Goal: Transaction & Acquisition: Book appointment/travel/reservation

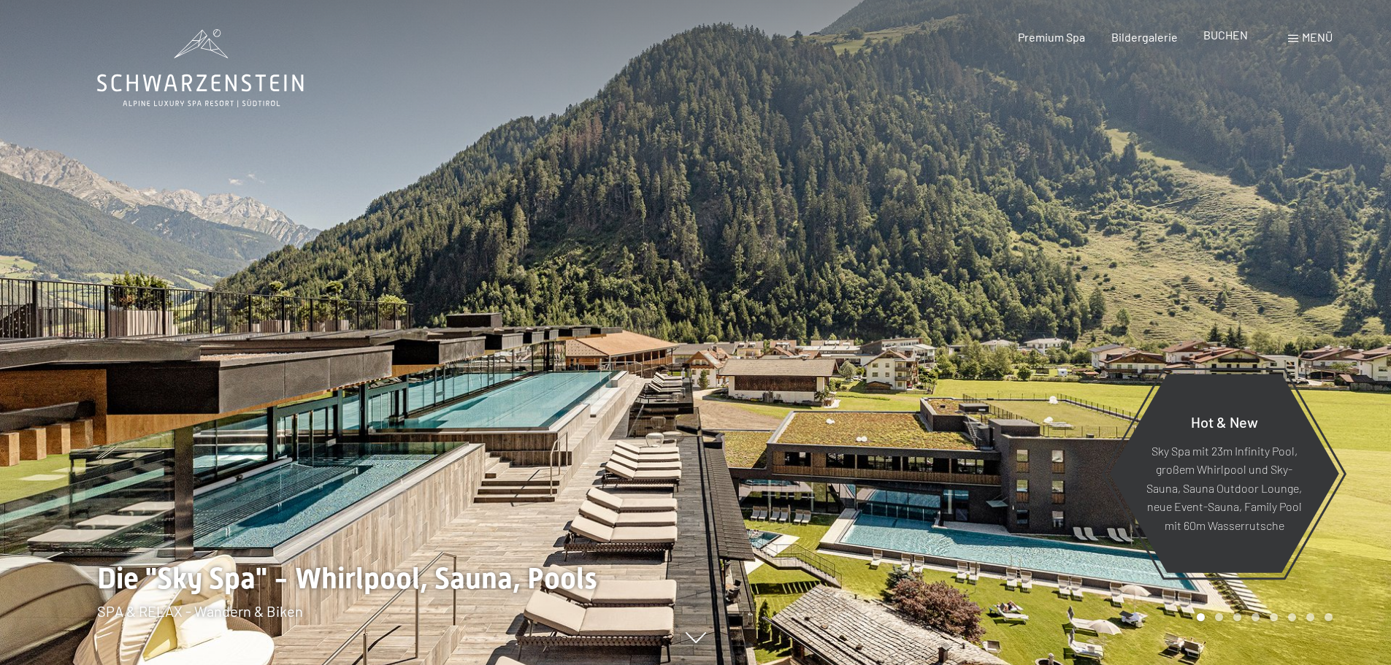
click at [1236, 38] on span "BUCHEN" at bounding box center [1226, 35] width 45 height 14
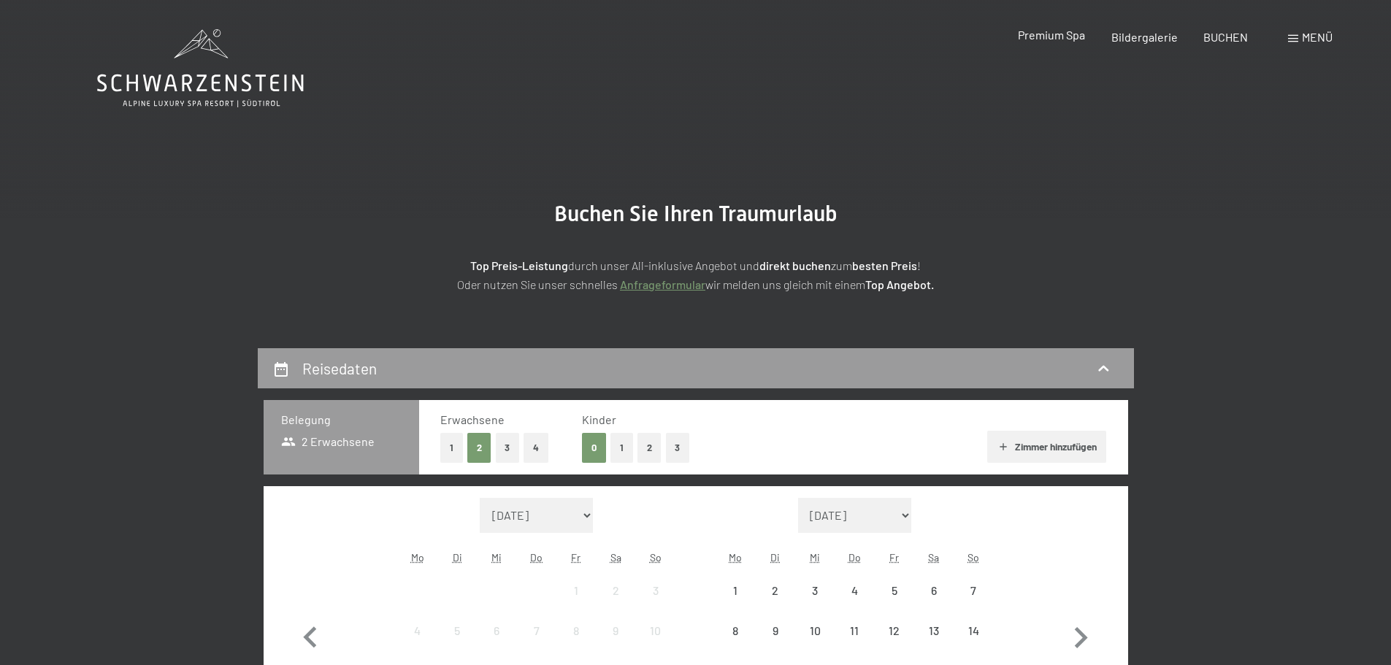
click at [1063, 42] on div "Premium Spa" at bounding box center [1051, 35] width 67 height 16
click at [1287, 31] on div "Buchen Anfragen Premium Spa Bildergalerie BUCHEN Menü DE IT EN Gutschein Bilder…" at bounding box center [1150, 37] width 366 height 16
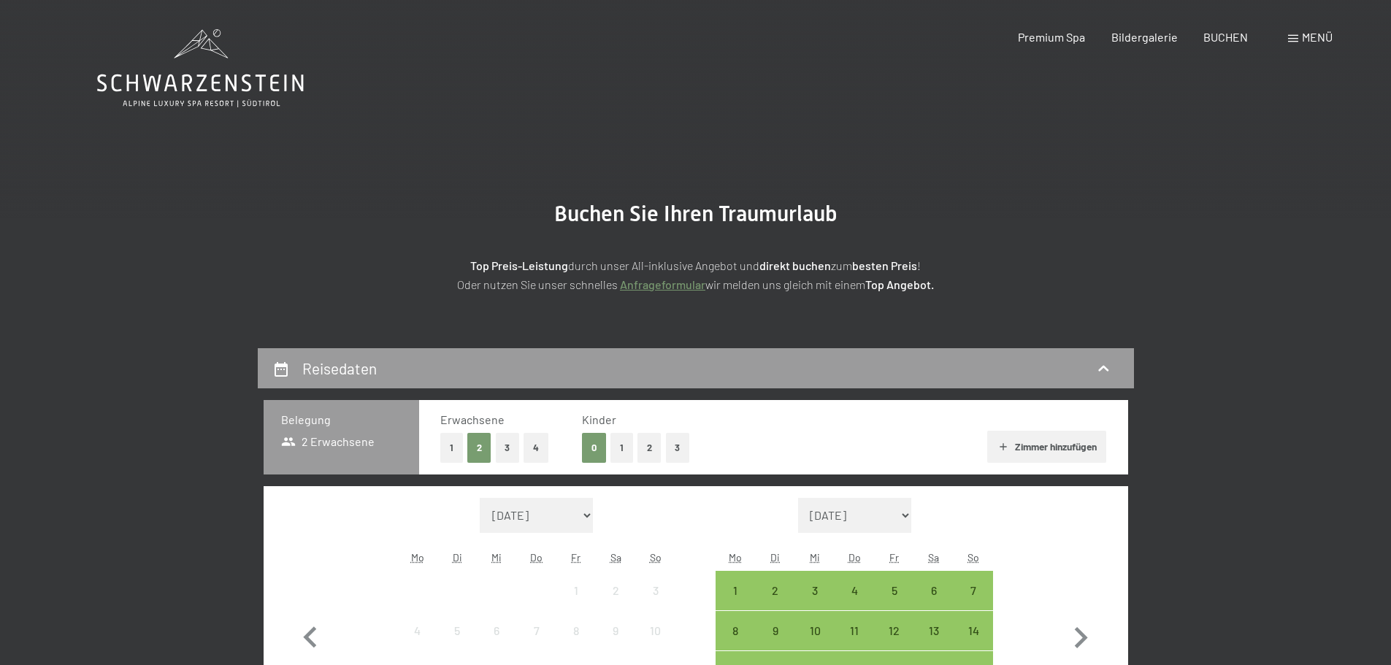
click at [1308, 36] on span "Menü" at bounding box center [1317, 37] width 31 height 14
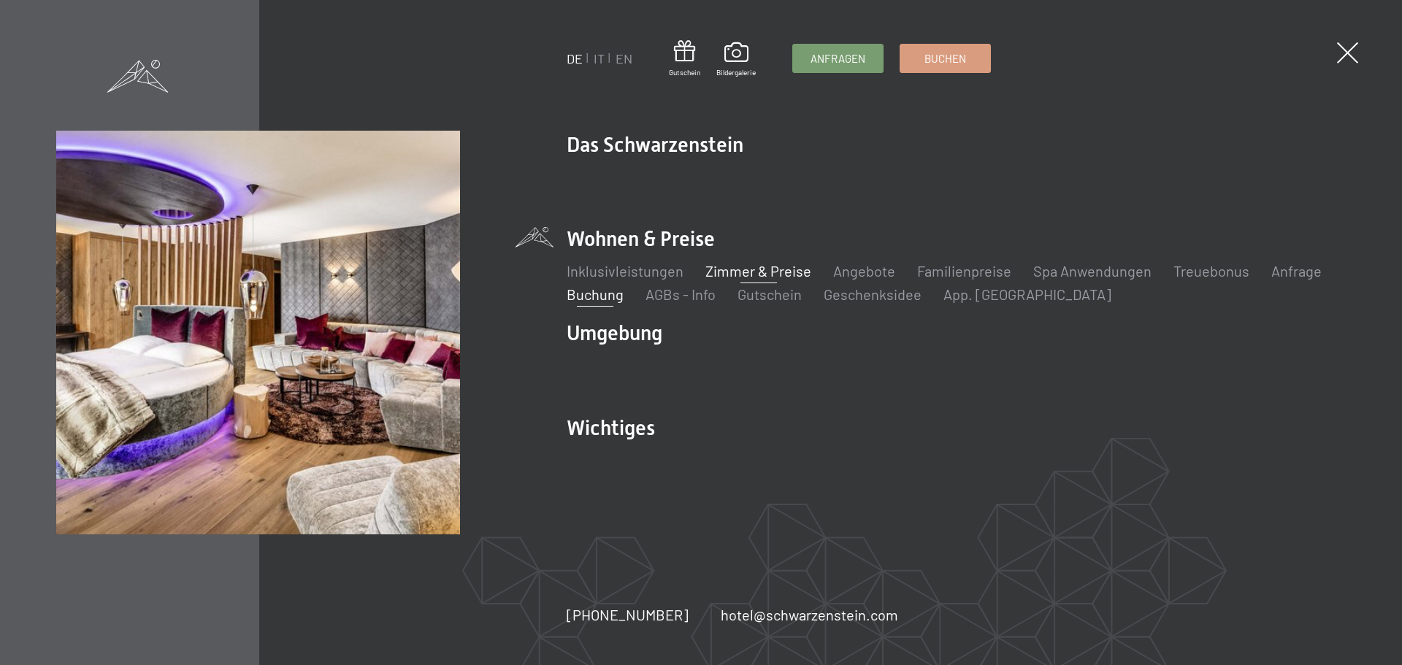
click at [775, 267] on link "Zimmer & Preise" at bounding box center [759, 271] width 106 height 18
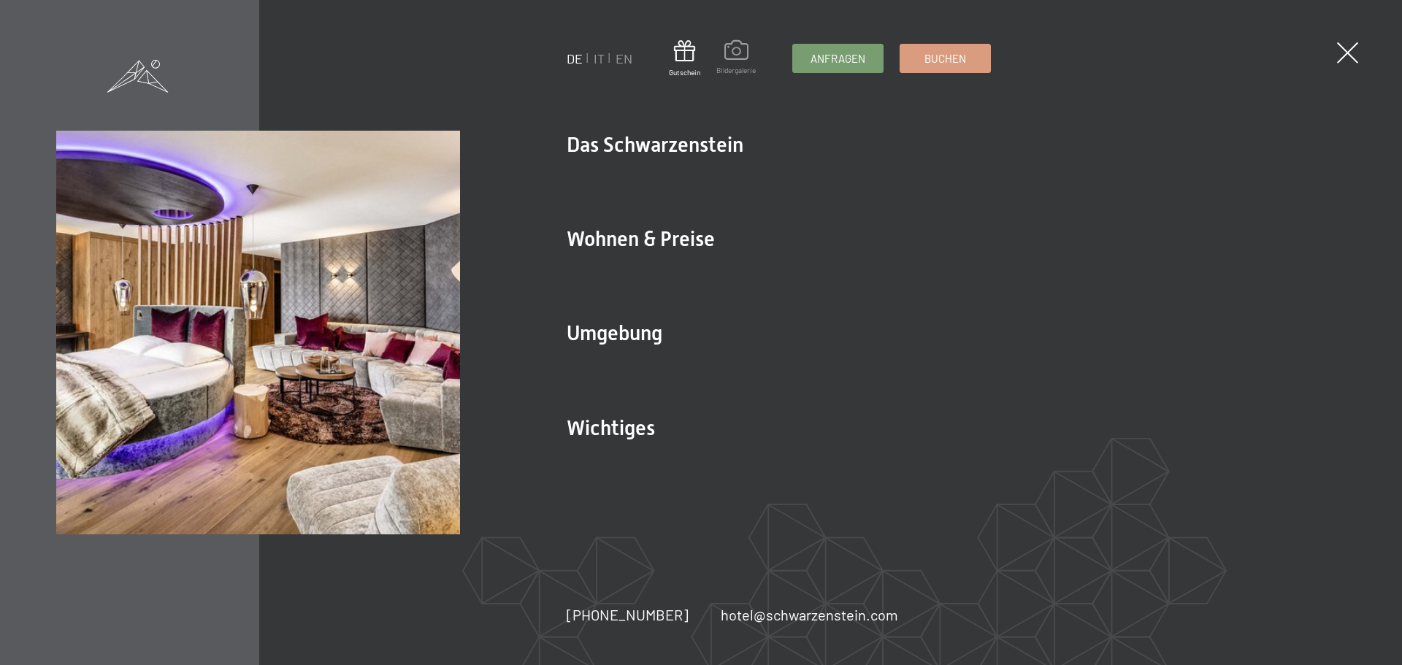
click at [744, 61] on span at bounding box center [736, 52] width 39 height 25
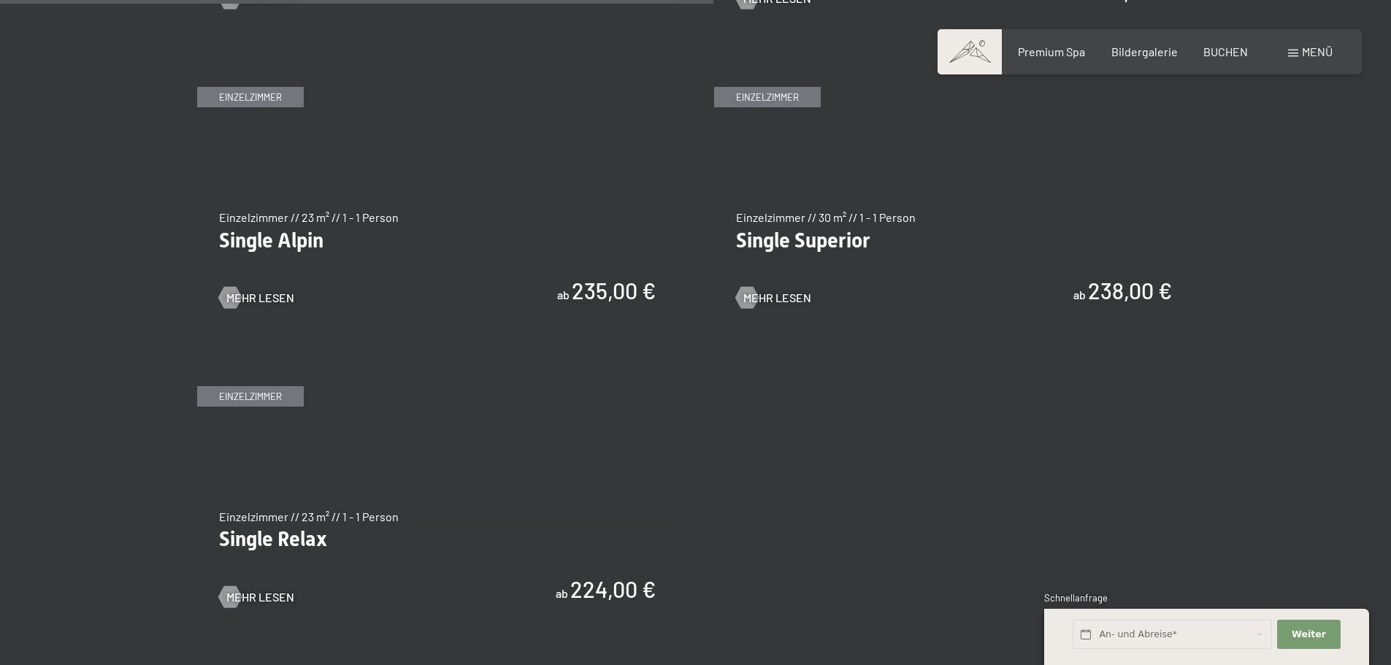
scroll to position [2337, 0]
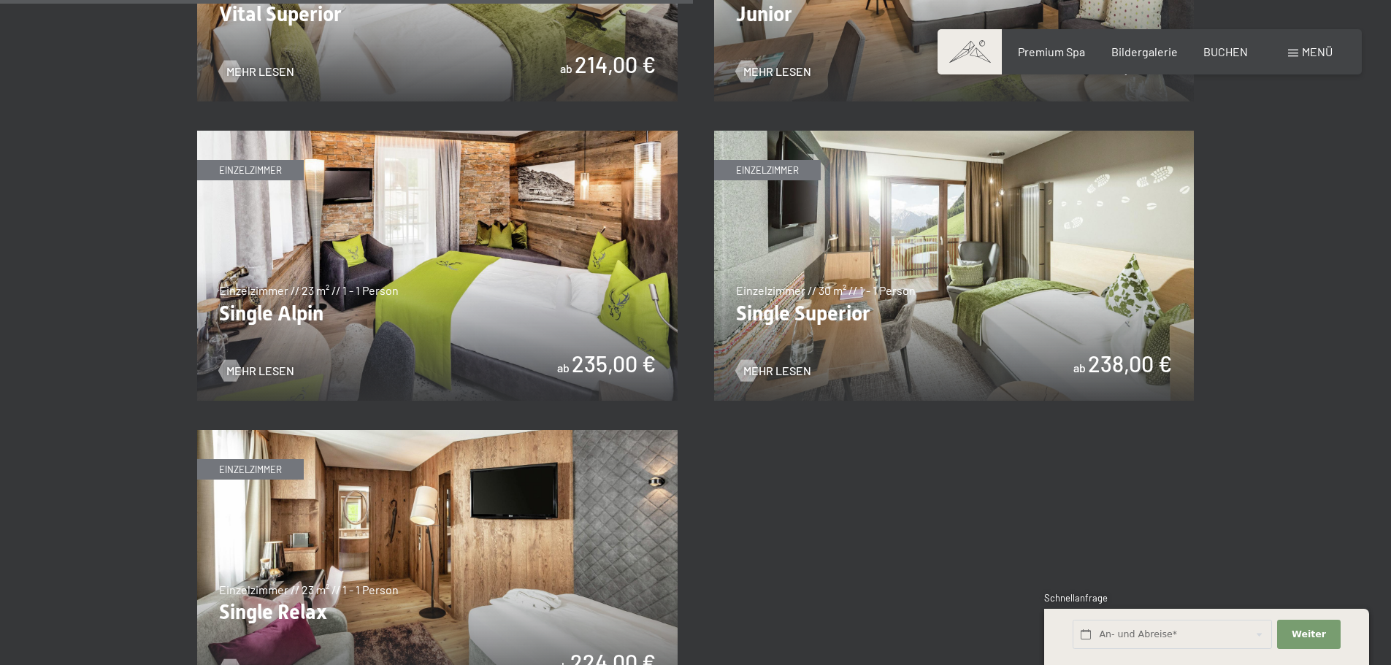
click at [982, 255] on img at bounding box center [954, 266] width 481 height 270
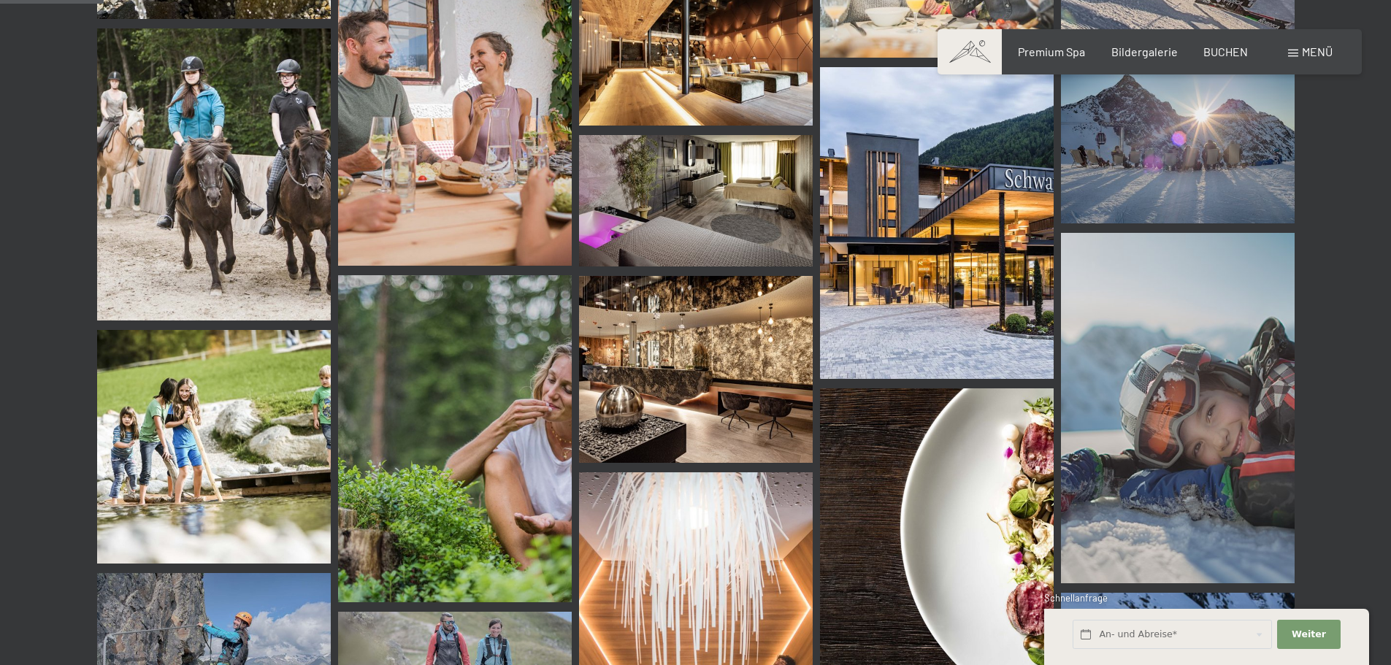
scroll to position [1680, 0]
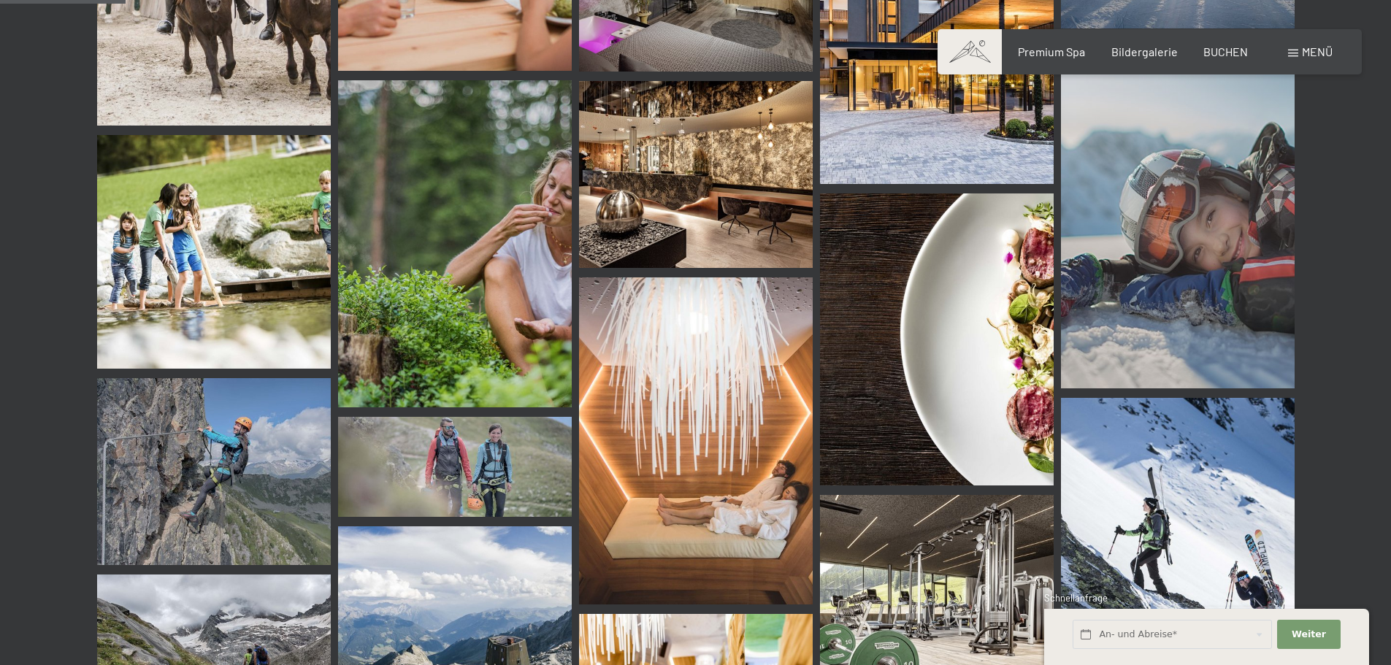
click at [724, 123] on img at bounding box center [696, 174] width 234 height 187
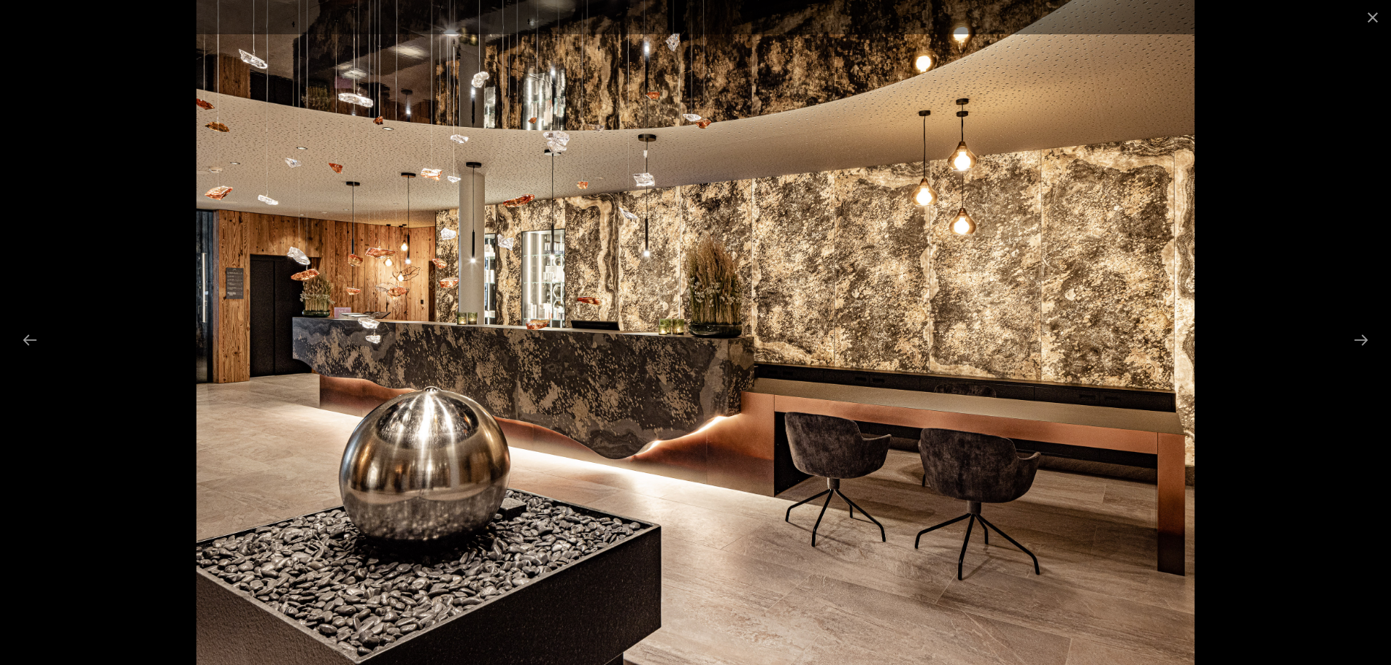
scroll to position [1826, 0]
click at [1365, 343] on button "Next slide" at bounding box center [1361, 340] width 31 height 28
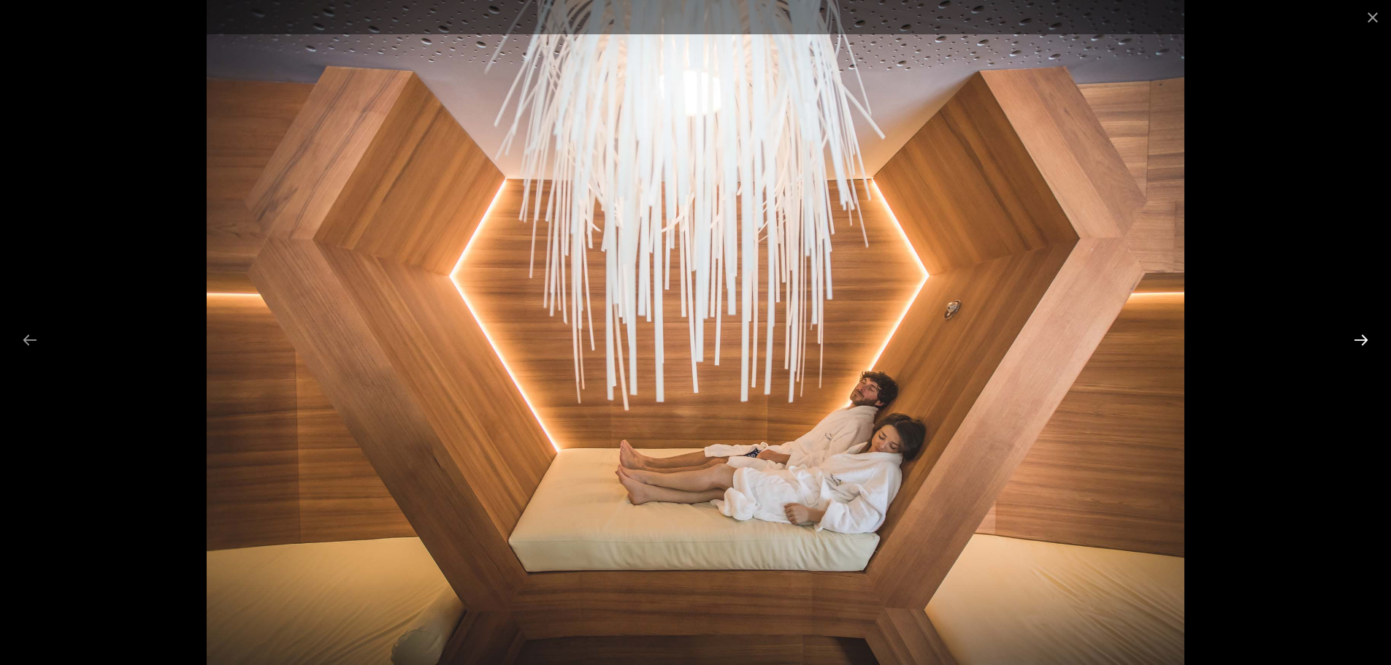
click at [1361, 341] on button "Next slide" at bounding box center [1361, 340] width 31 height 28
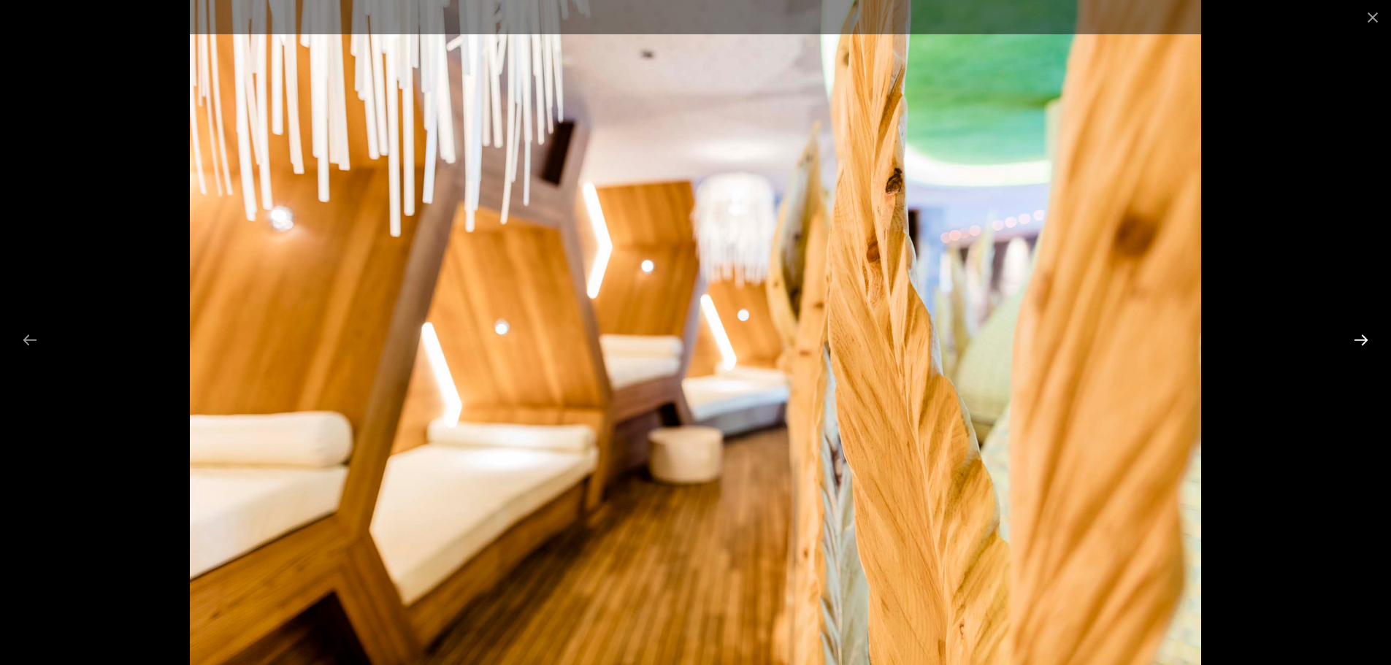
click at [1361, 341] on button "Next slide" at bounding box center [1361, 340] width 31 height 28
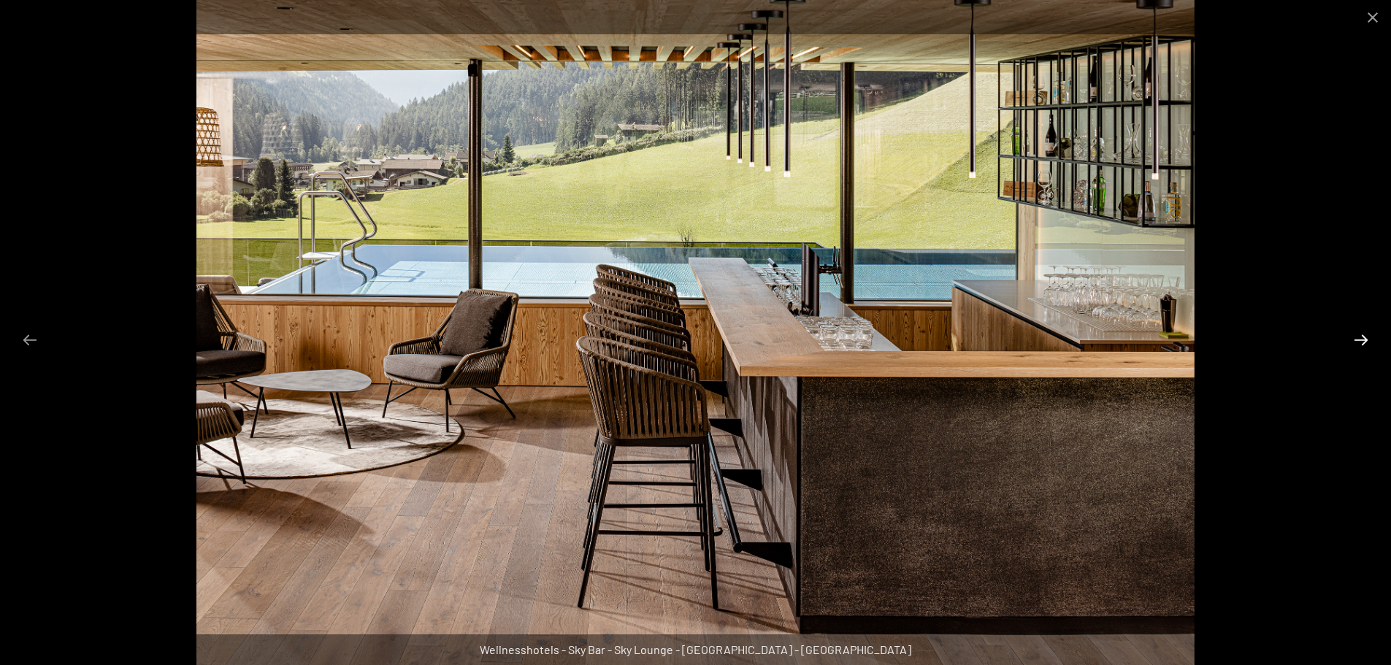
click at [1361, 341] on button "Next slide" at bounding box center [1361, 340] width 31 height 28
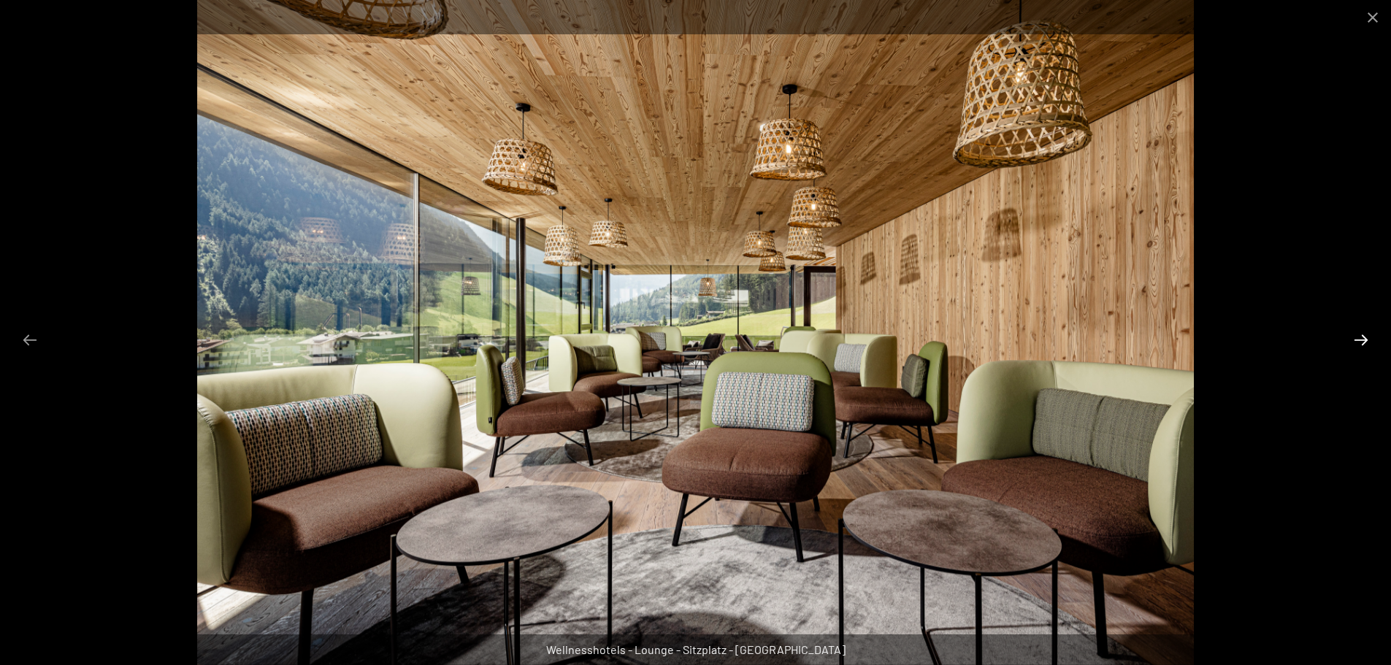
click at [1361, 341] on button "Next slide" at bounding box center [1361, 340] width 31 height 28
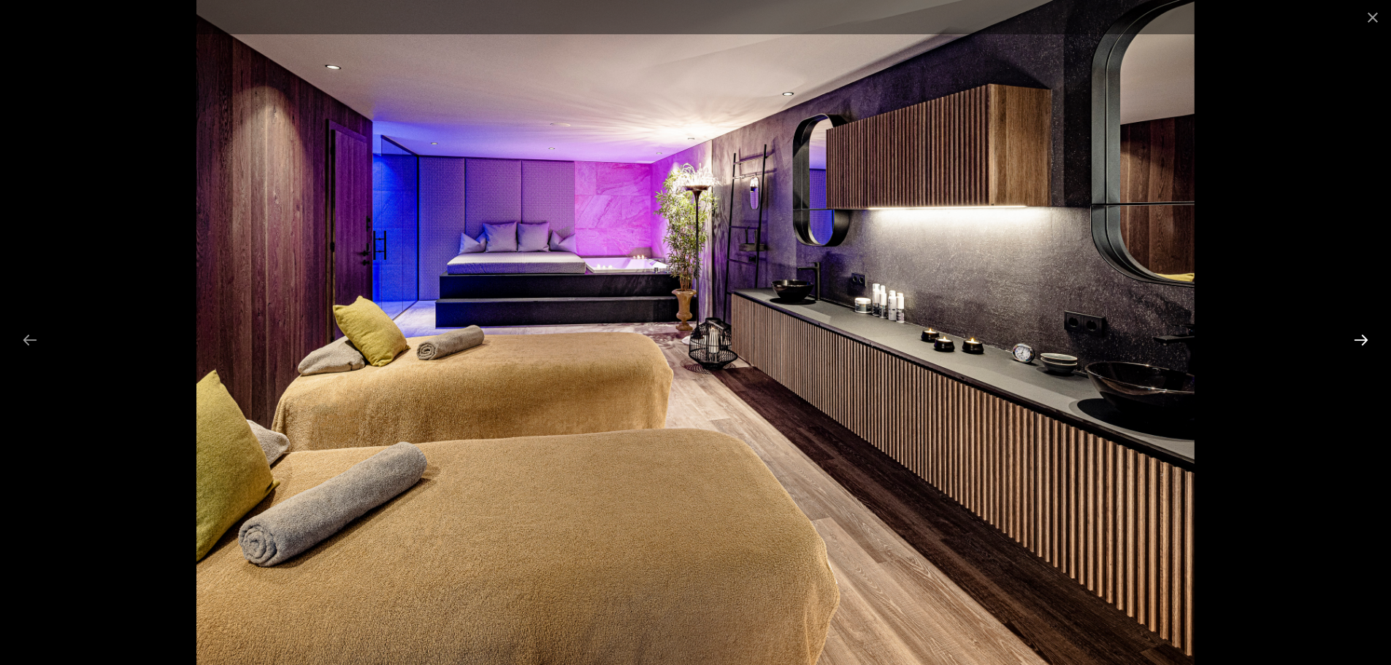
click at [1361, 341] on button "Next slide" at bounding box center [1361, 340] width 31 height 28
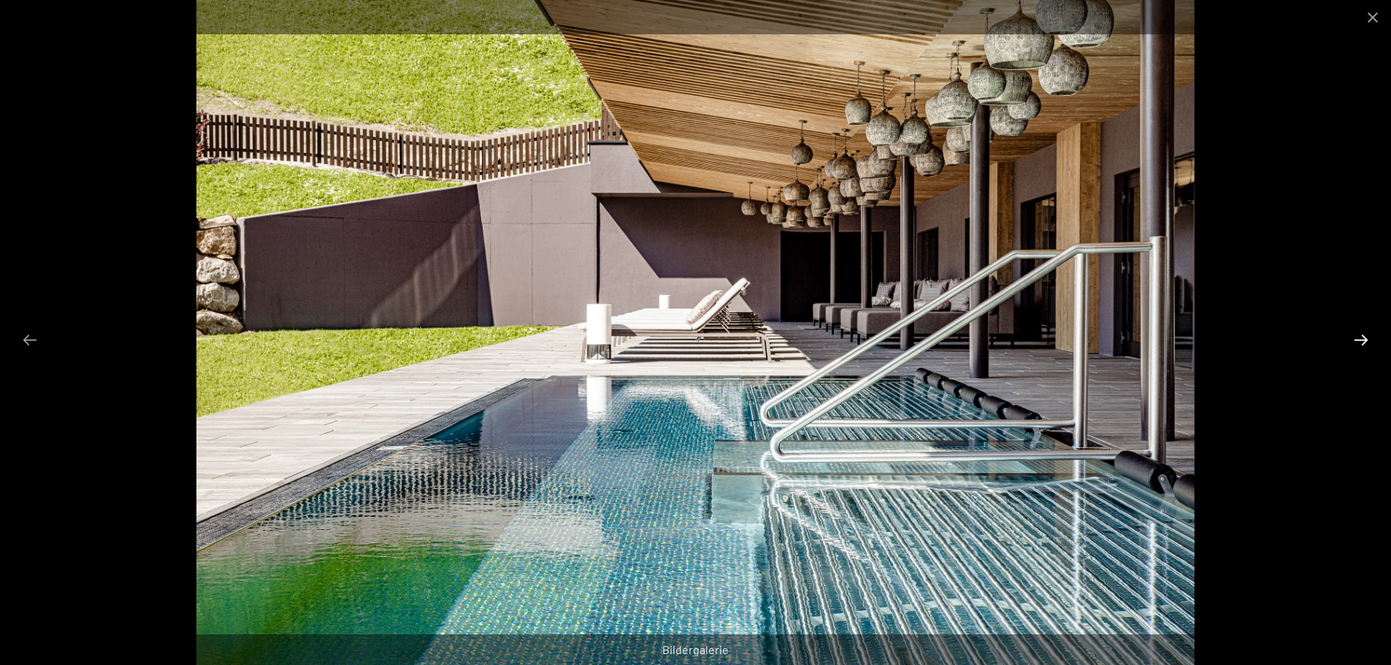
click at [1361, 341] on button "Next slide" at bounding box center [1361, 340] width 31 height 28
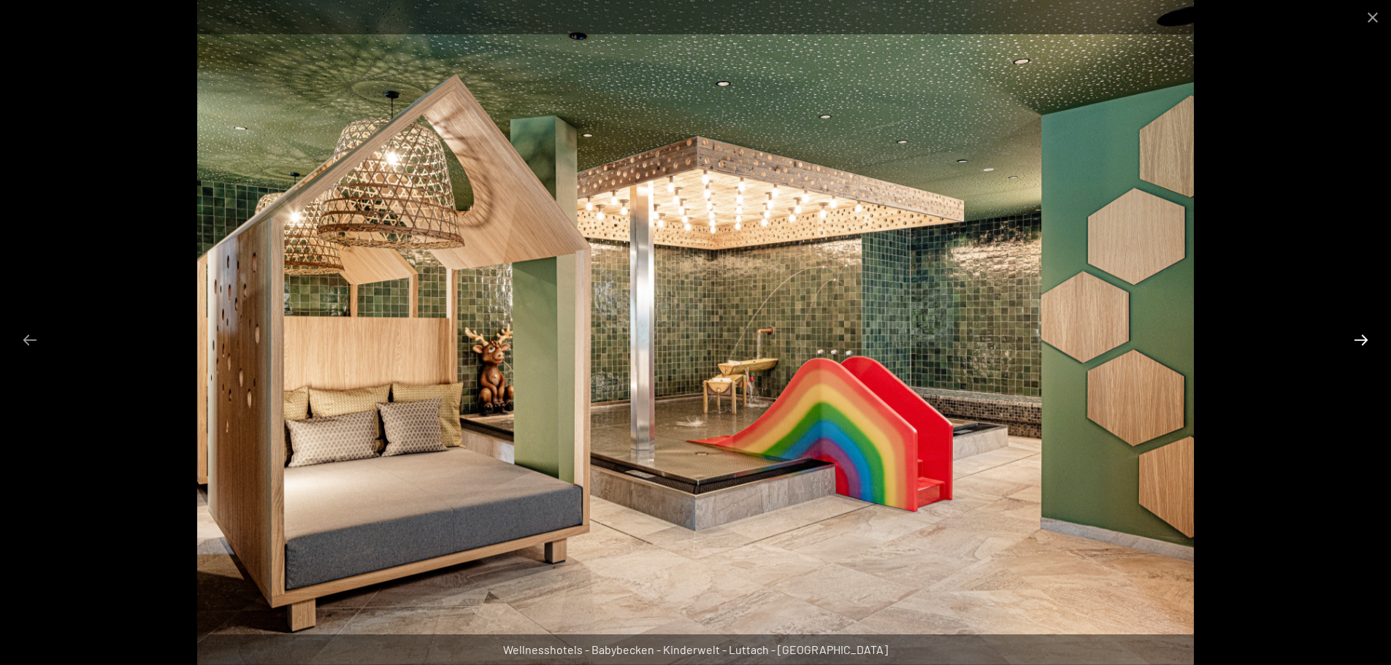
click at [1361, 341] on button "Next slide" at bounding box center [1361, 340] width 31 height 28
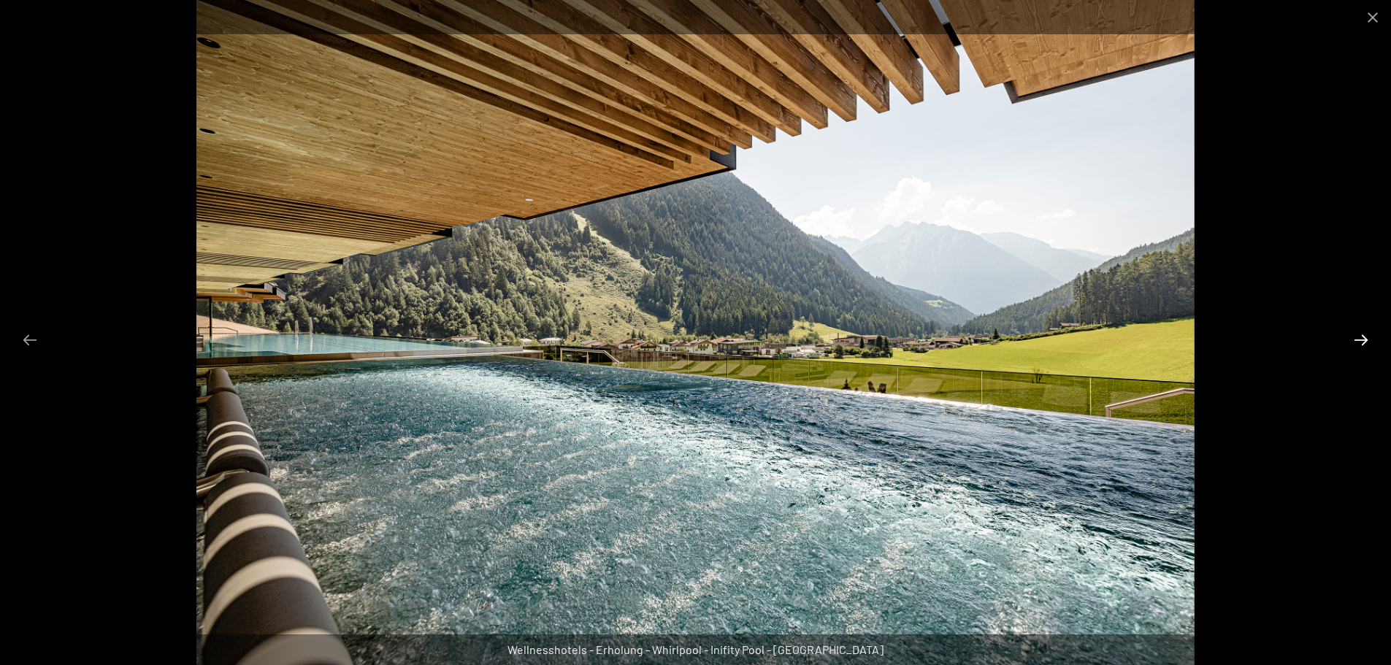
click at [1361, 340] on button "Next slide" at bounding box center [1361, 340] width 31 height 28
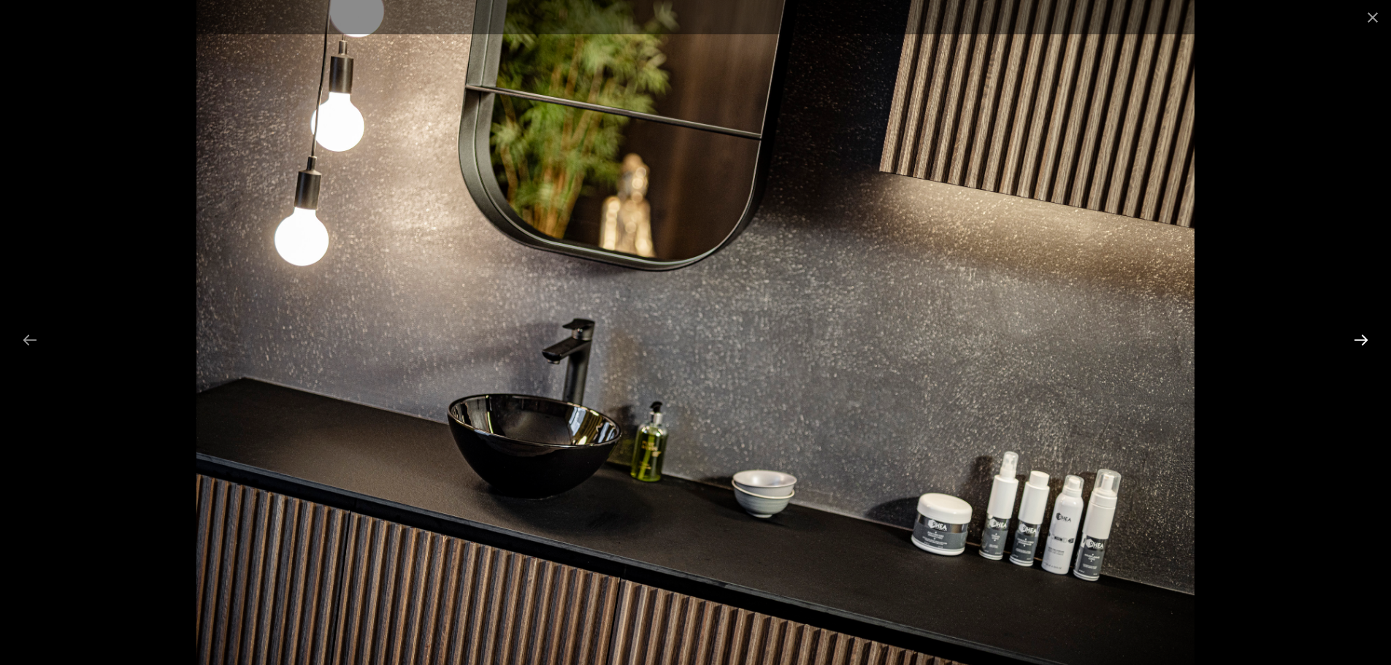
click at [1361, 340] on button "Next slide" at bounding box center [1361, 340] width 31 height 28
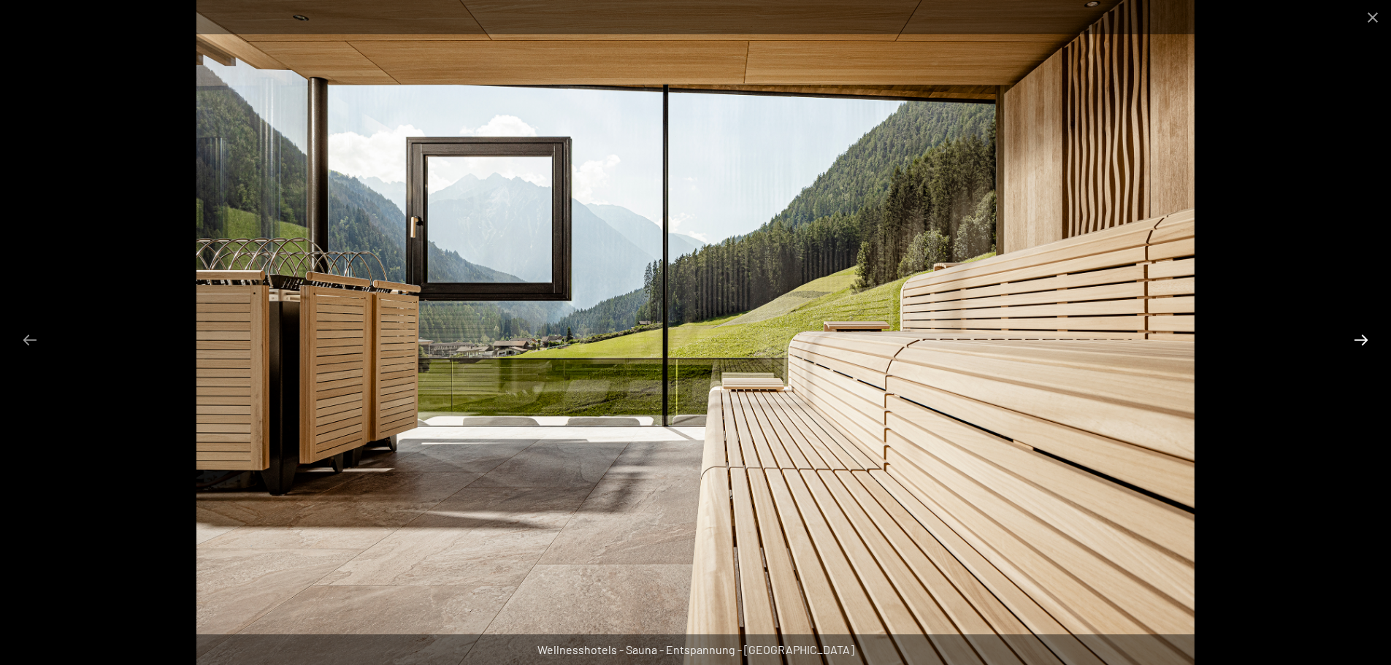
click at [1361, 340] on button "Next slide" at bounding box center [1361, 340] width 31 height 28
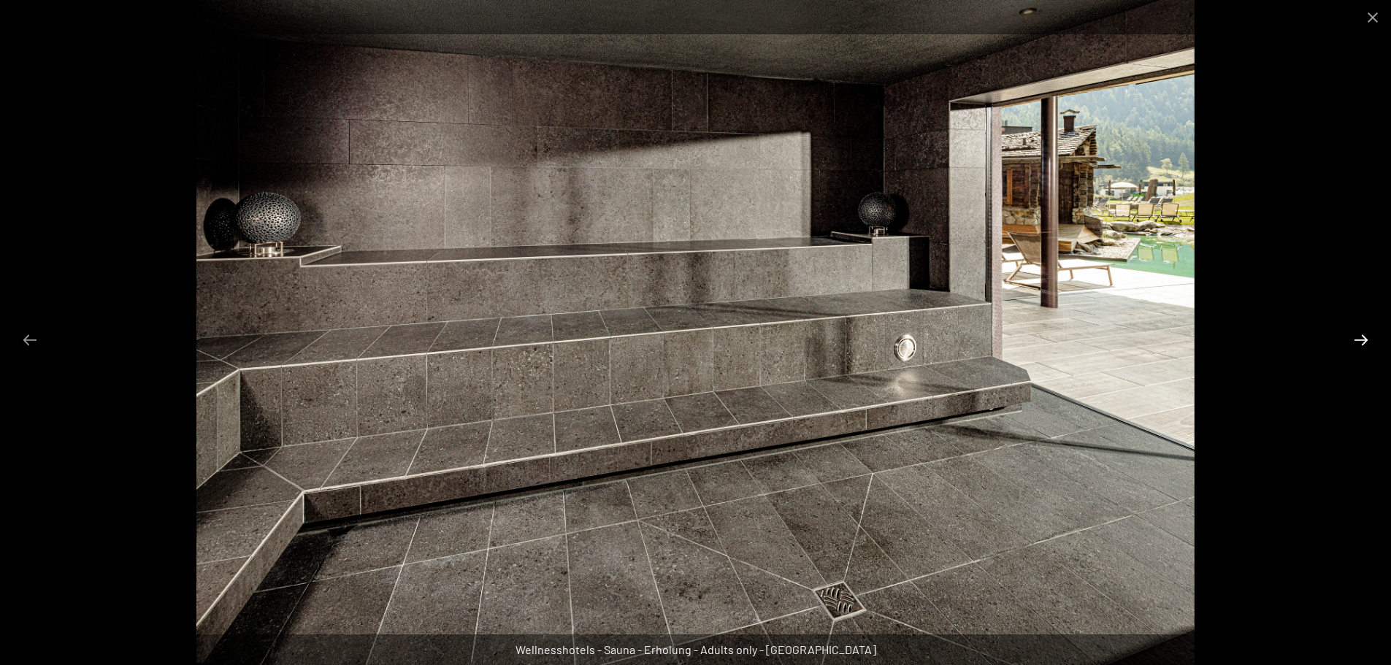
click at [1361, 340] on button "Next slide" at bounding box center [1361, 340] width 31 height 28
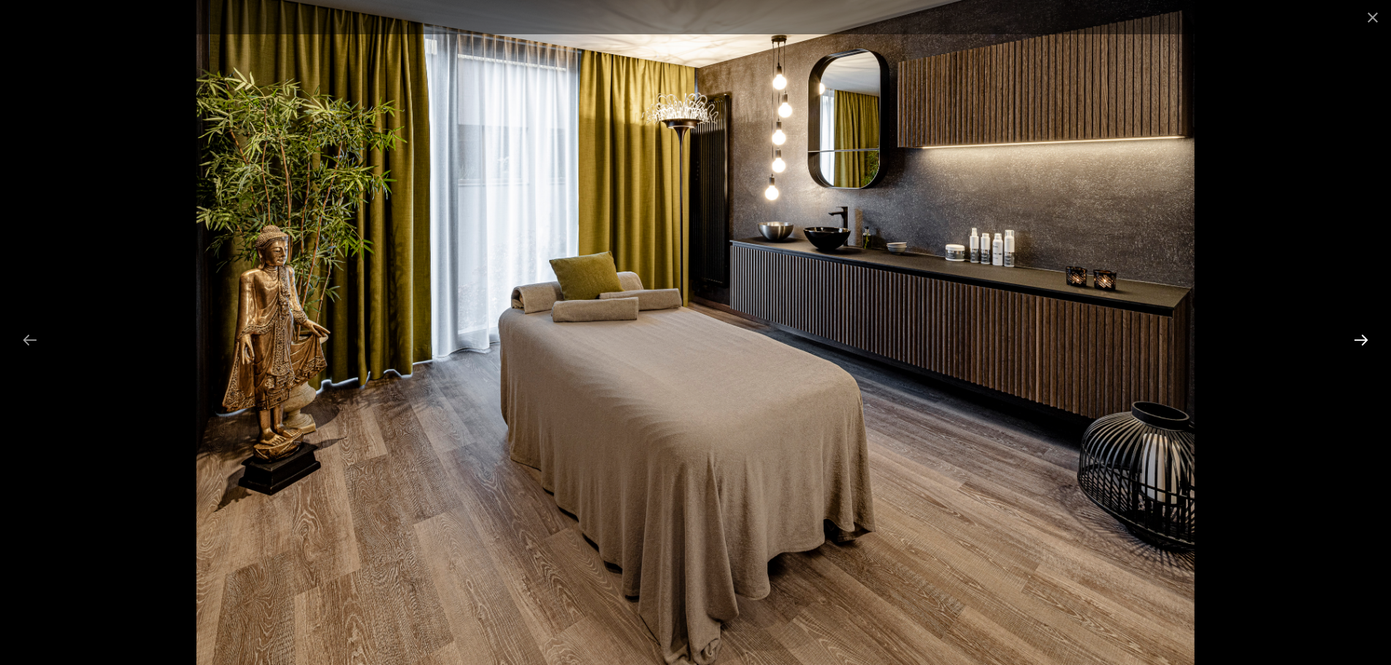
click at [1361, 340] on button "Next slide" at bounding box center [1361, 340] width 31 height 28
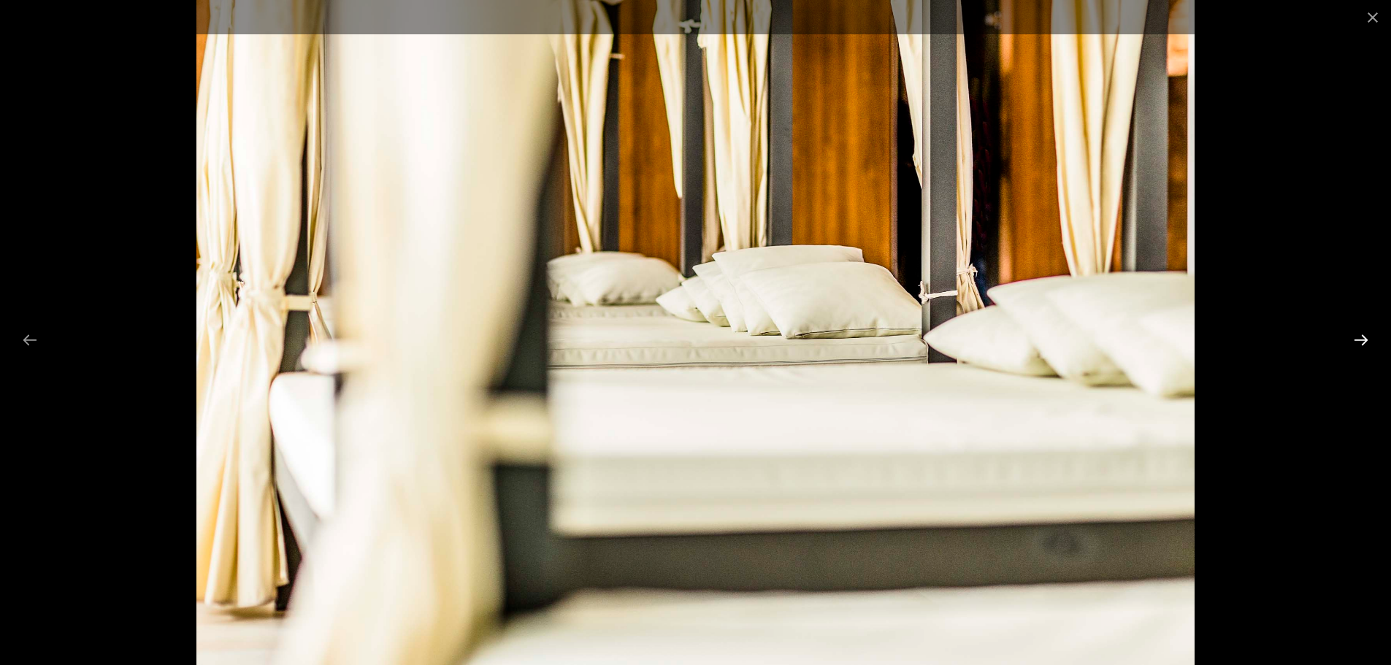
click at [1361, 340] on button "Next slide" at bounding box center [1361, 340] width 31 height 28
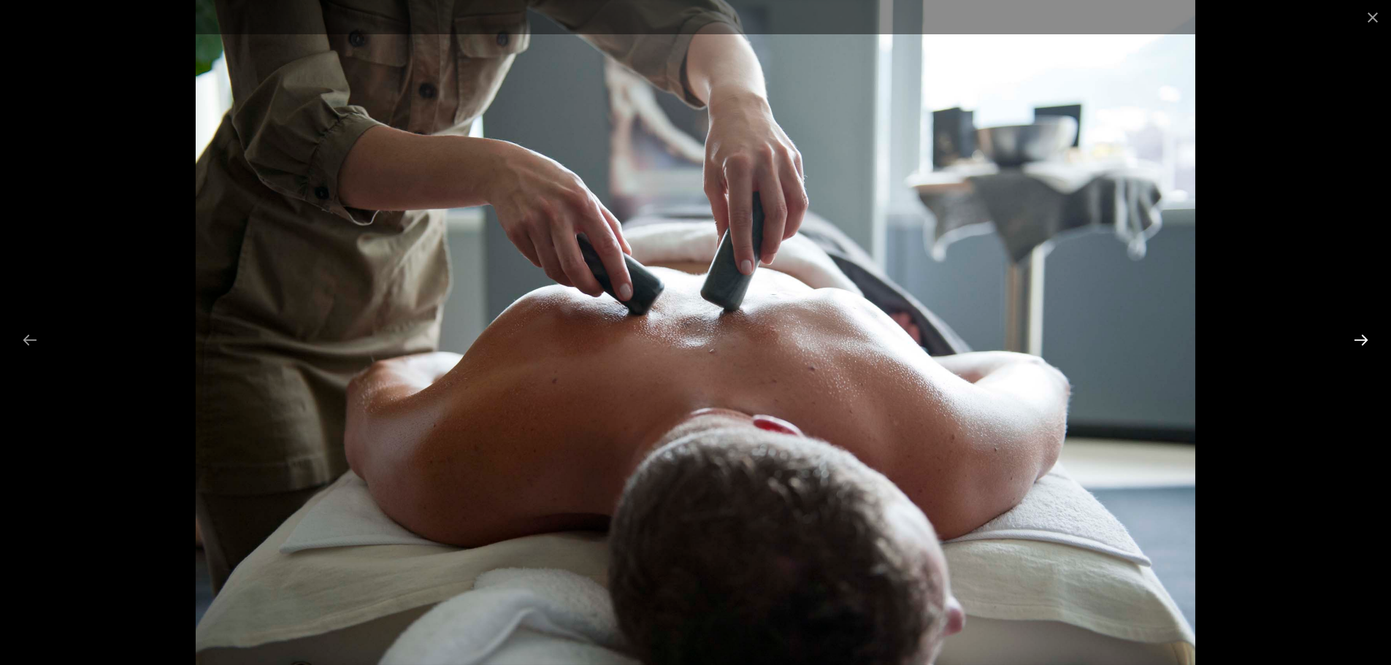
click at [1361, 340] on button "Next slide" at bounding box center [1361, 340] width 31 height 28
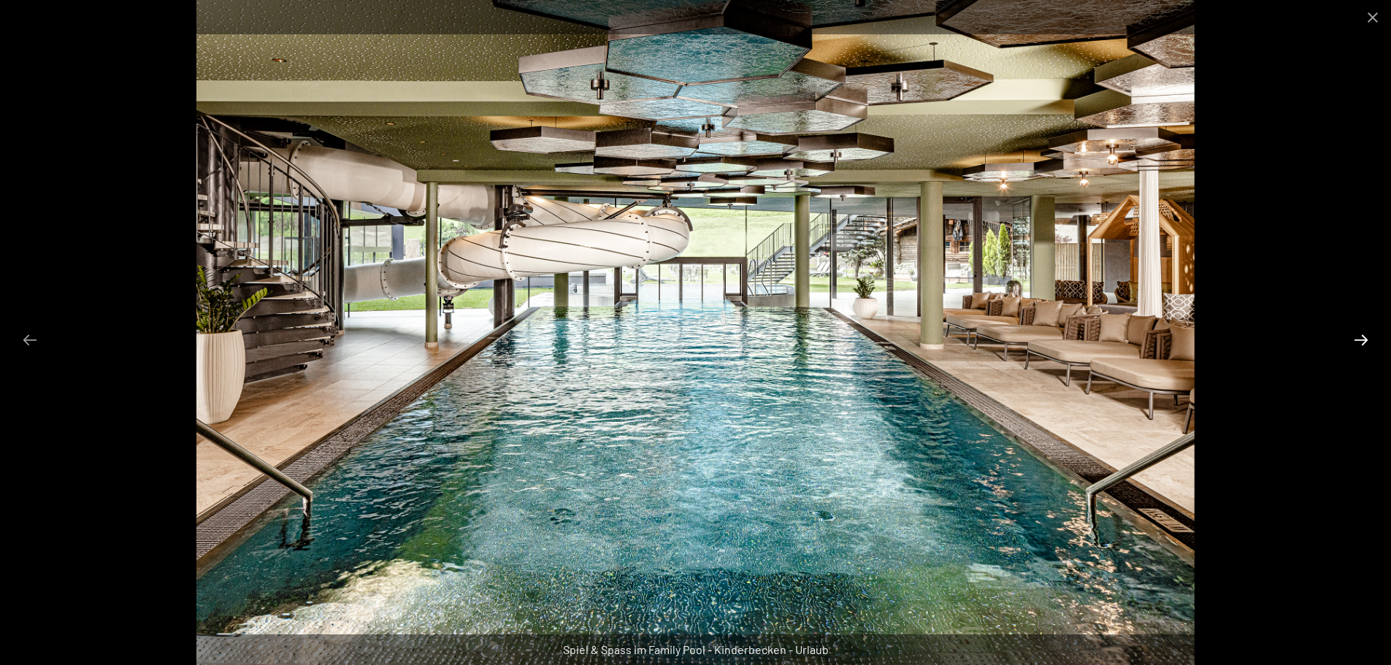
click at [1361, 340] on button "Next slide" at bounding box center [1361, 340] width 31 height 28
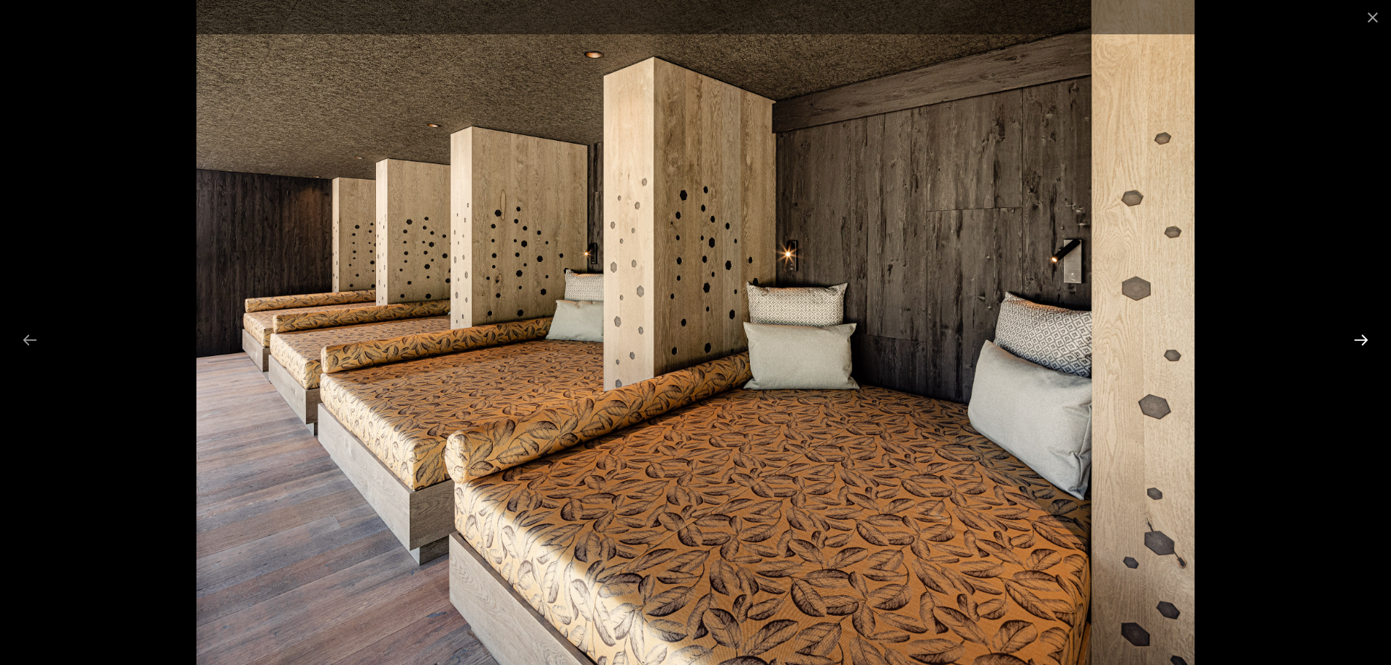
click at [1361, 340] on button "Next slide" at bounding box center [1361, 340] width 31 height 28
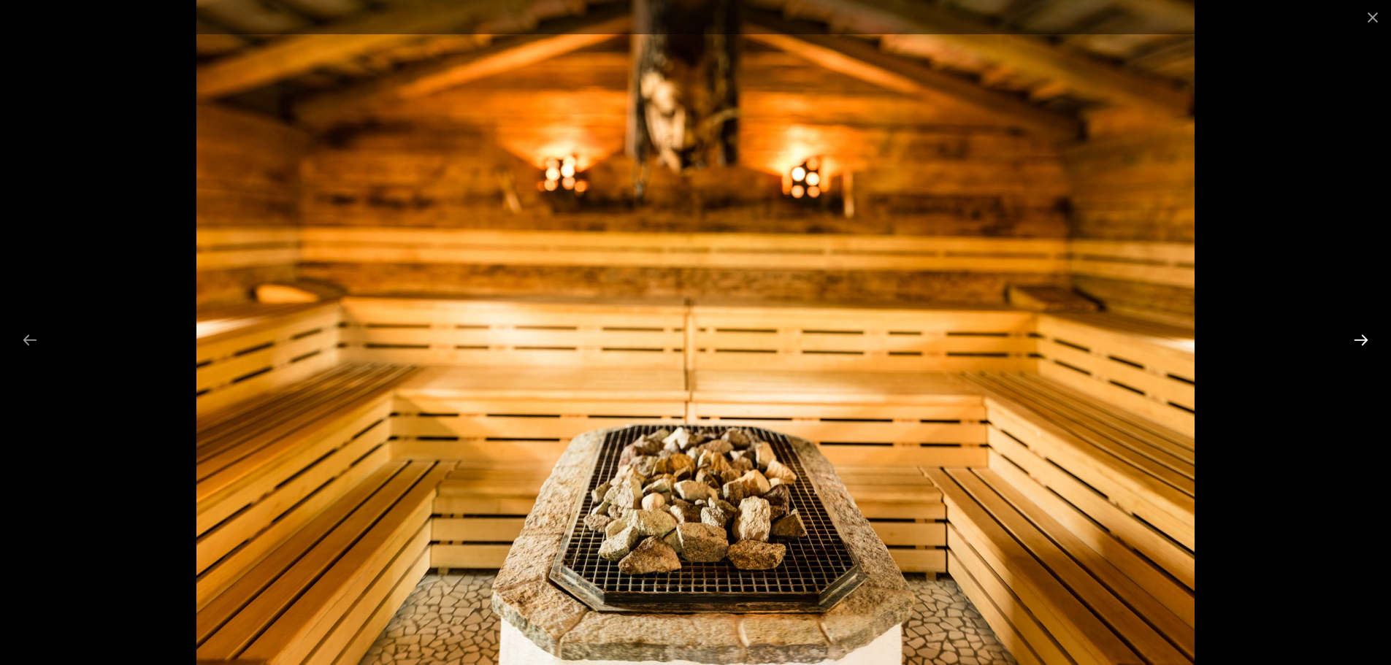
click at [1361, 340] on button "Next slide" at bounding box center [1361, 340] width 31 height 28
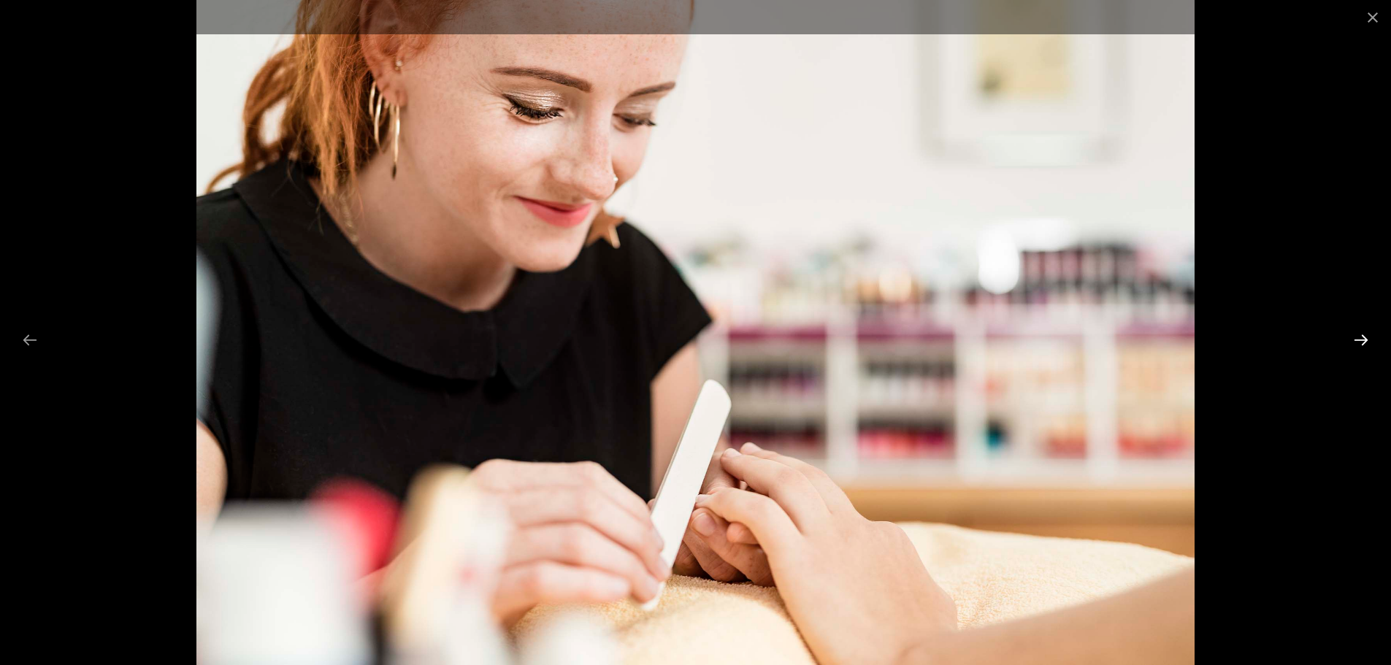
click at [1361, 340] on button "Next slide" at bounding box center [1361, 340] width 31 height 28
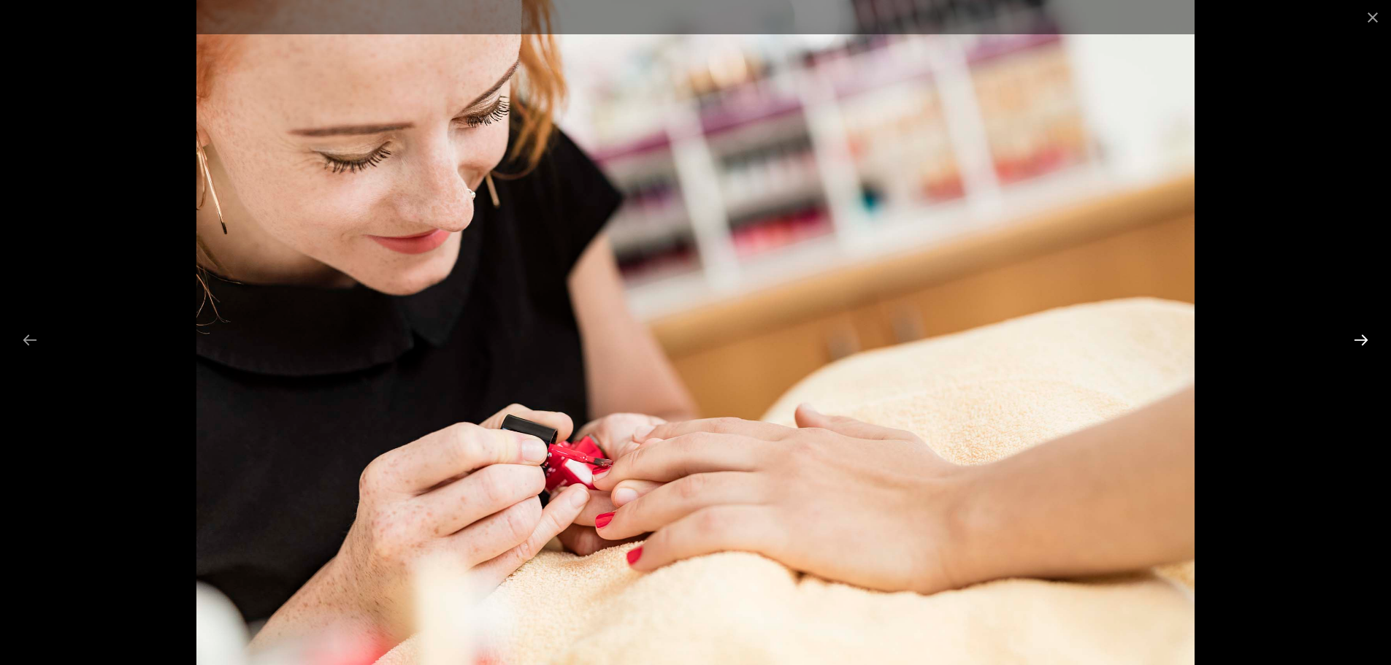
click at [1361, 340] on button "Next slide" at bounding box center [1361, 340] width 31 height 28
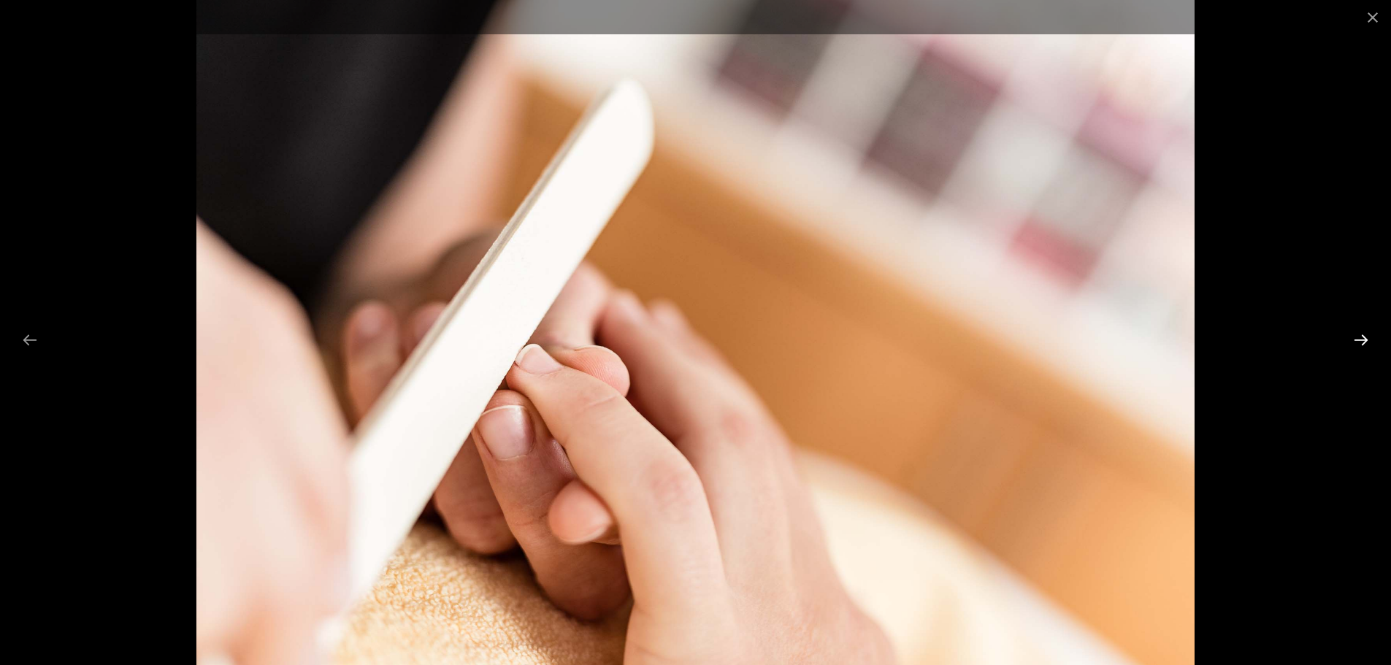
click at [1361, 340] on button "Next slide" at bounding box center [1361, 340] width 31 height 28
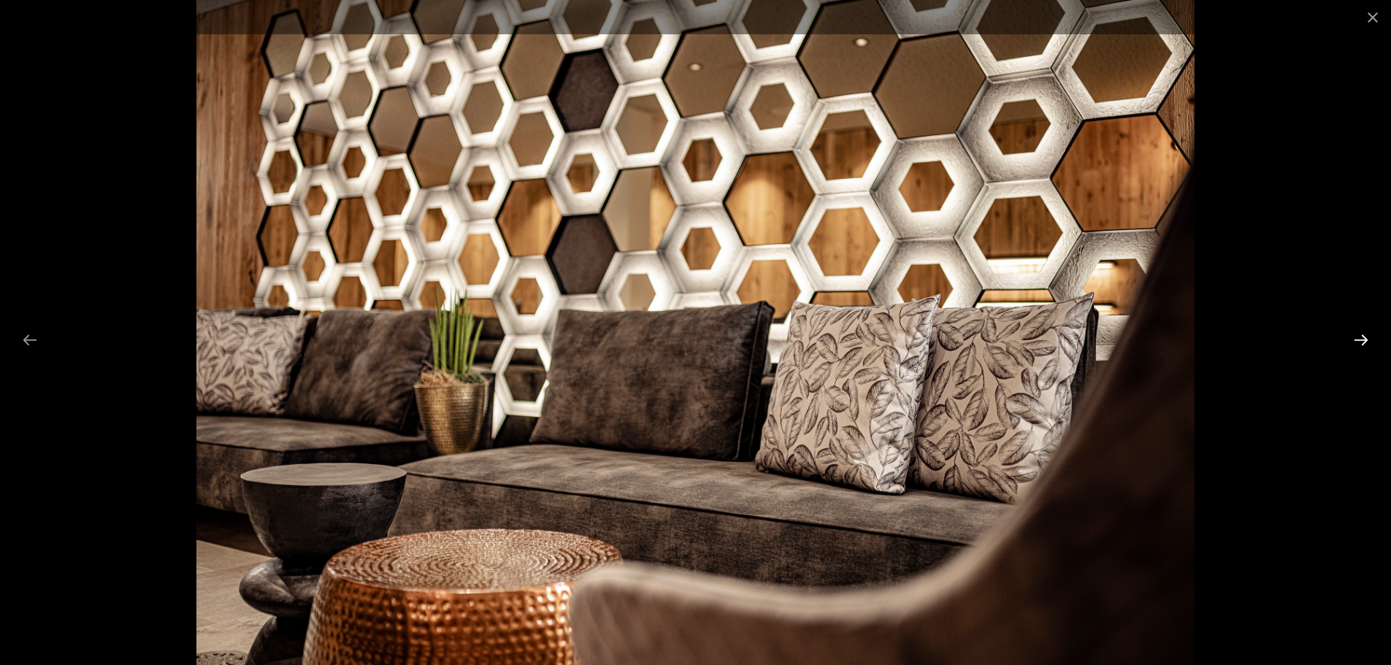
click at [1361, 340] on button "Next slide" at bounding box center [1361, 340] width 31 height 28
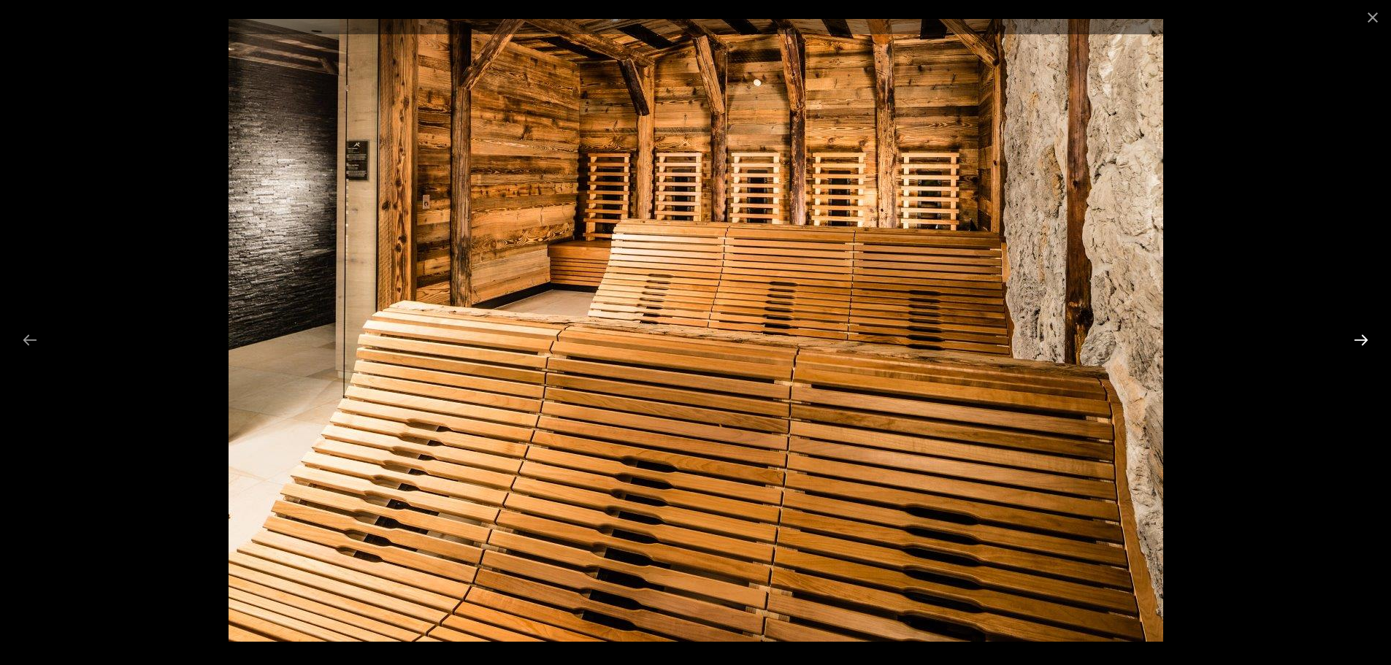
click at [1361, 337] on button "Next slide" at bounding box center [1361, 340] width 31 height 28
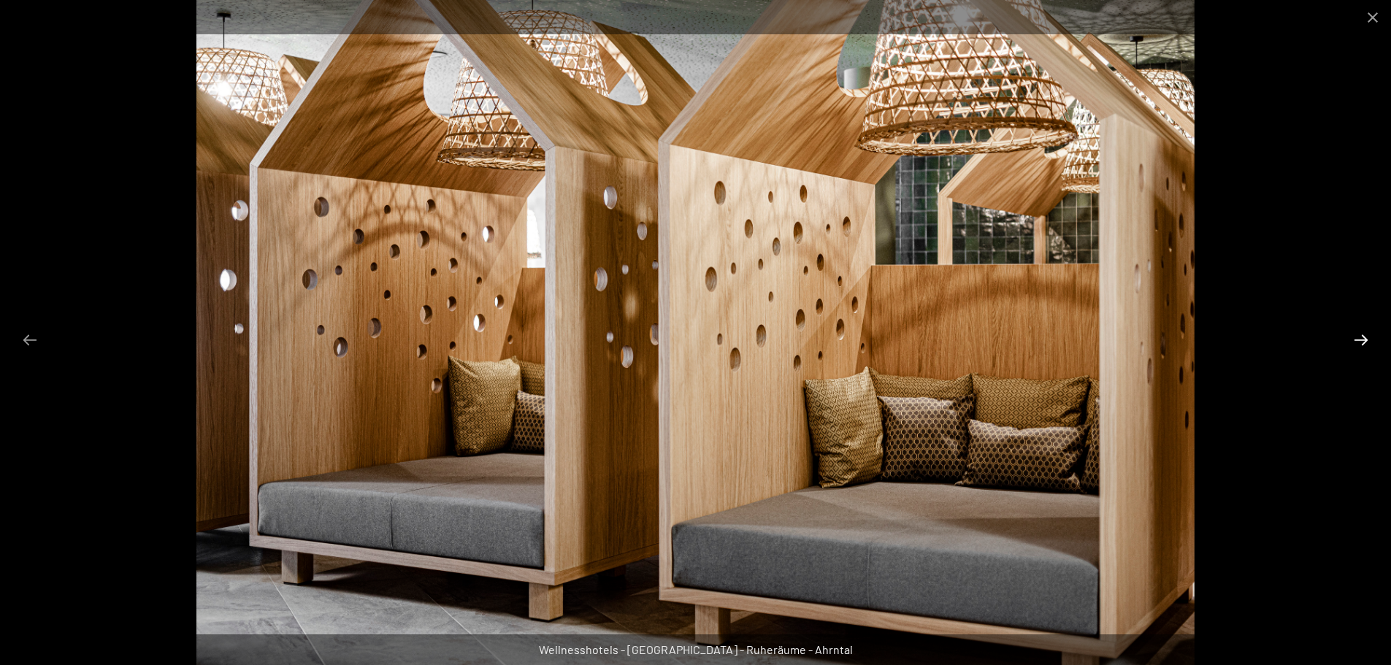
click at [1361, 337] on button "Next slide" at bounding box center [1361, 340] width 31 height 28
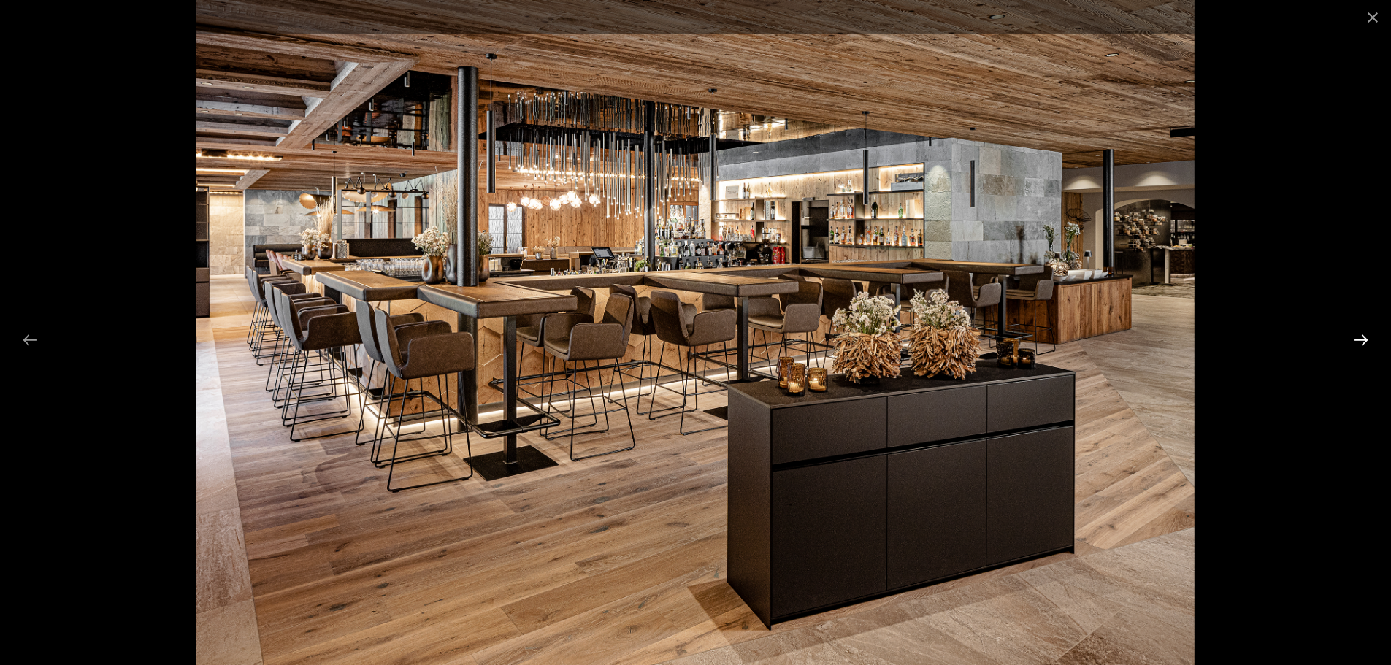
click at [1361, 337] on button "Next slide" at bounding box center [1361, 340] width 31 height 28
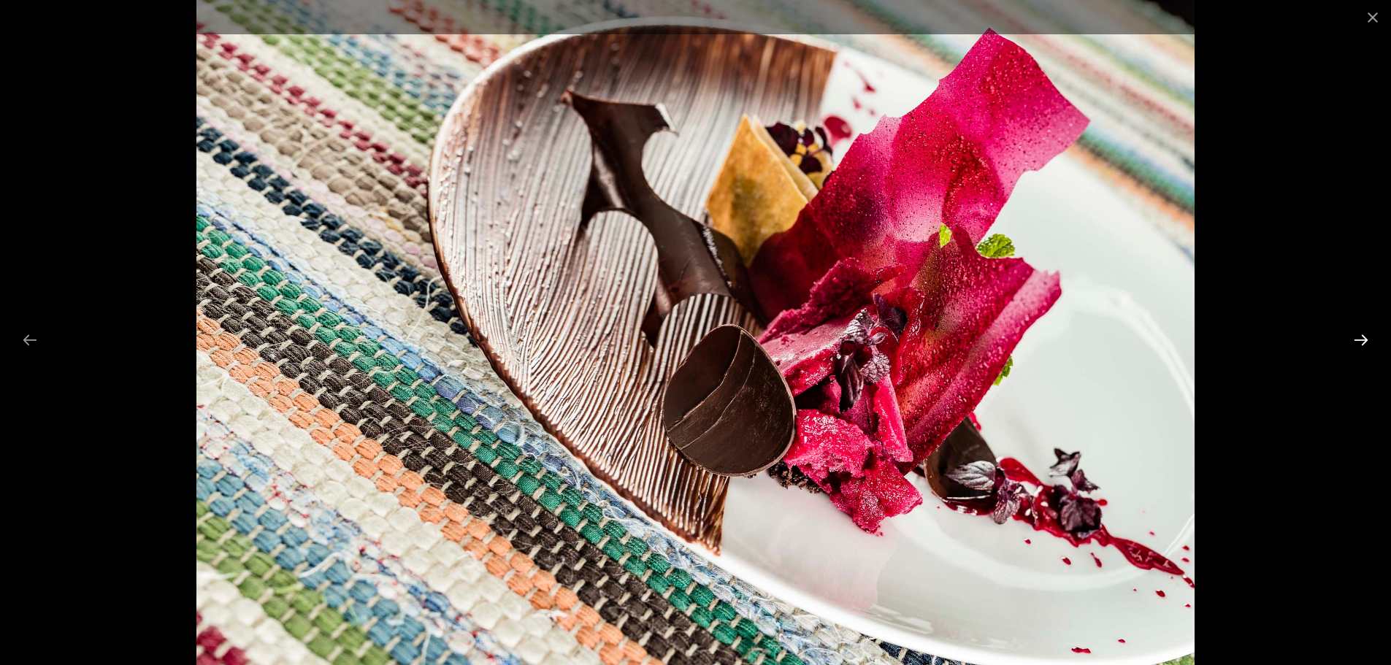
click at [1361, 337] on button "Next slide" at bounding box center [1361, 340] width 31 height 28
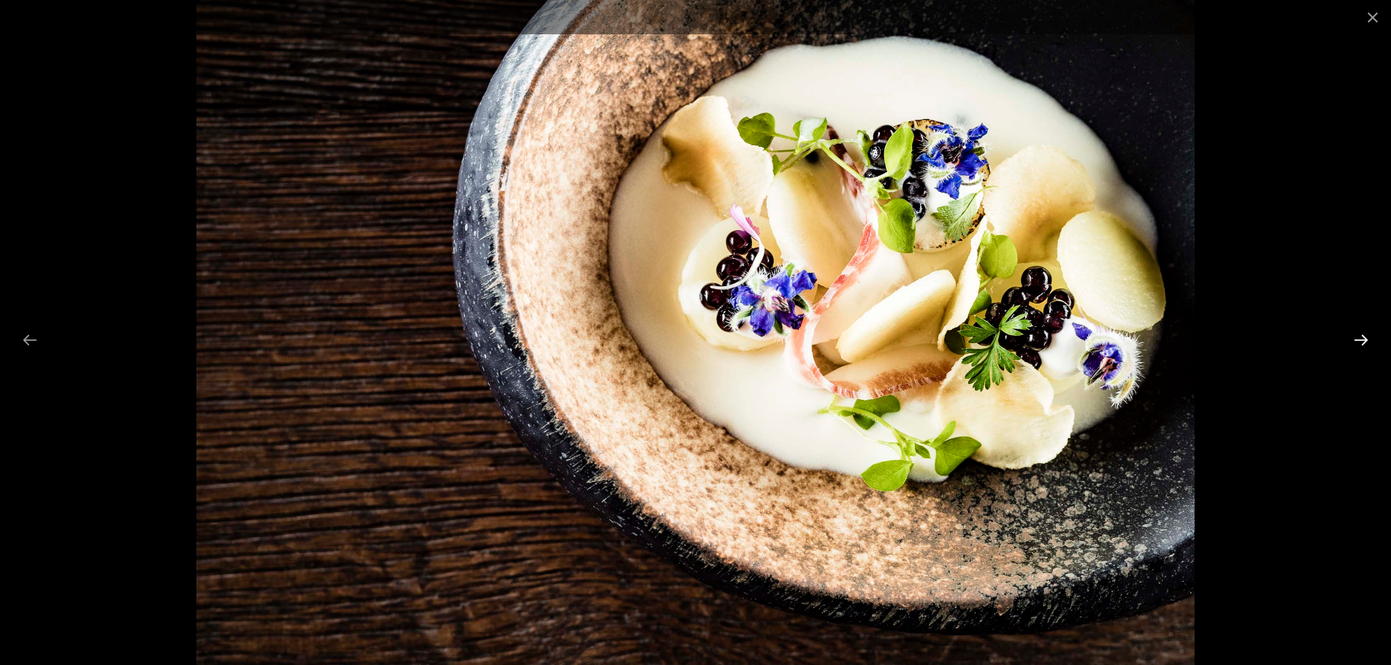
click at [1361, 337] on button "Next slide" at bounding box center [1361, 340] width 31 height 28
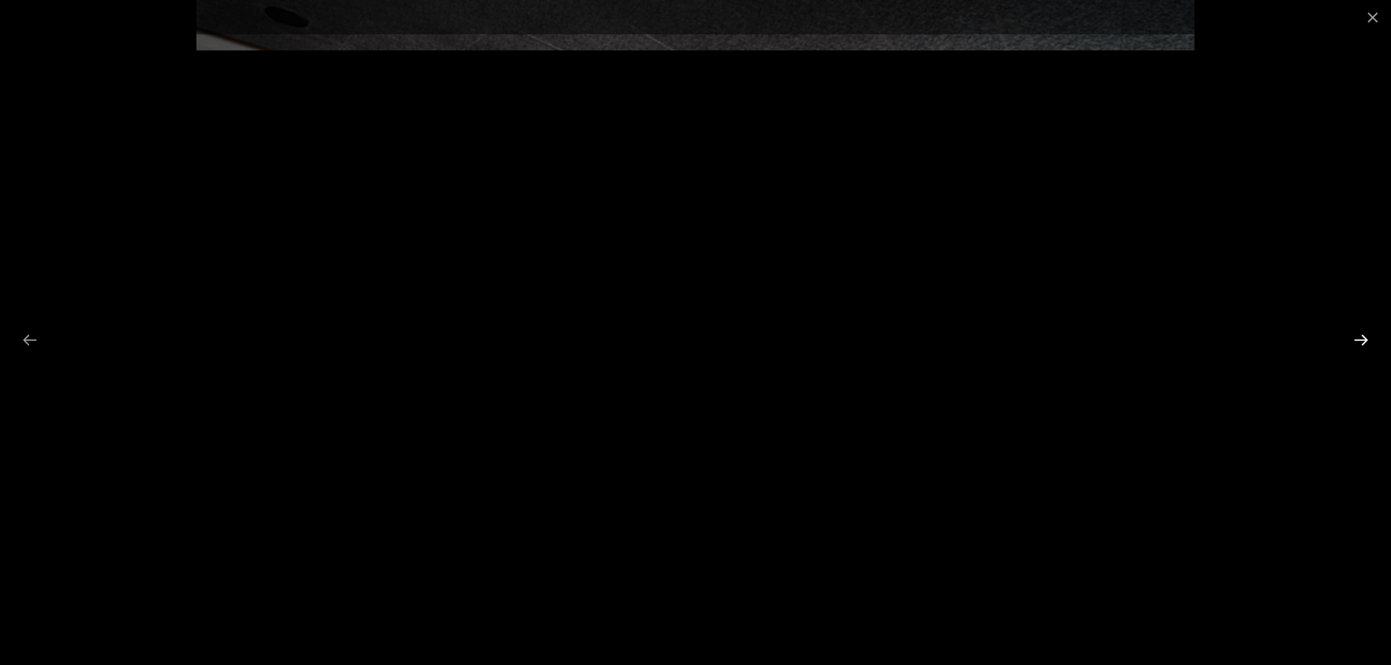
click at [1353, 335] on button "Next slide" at bounding box center [1361, 340] width 31 height 28
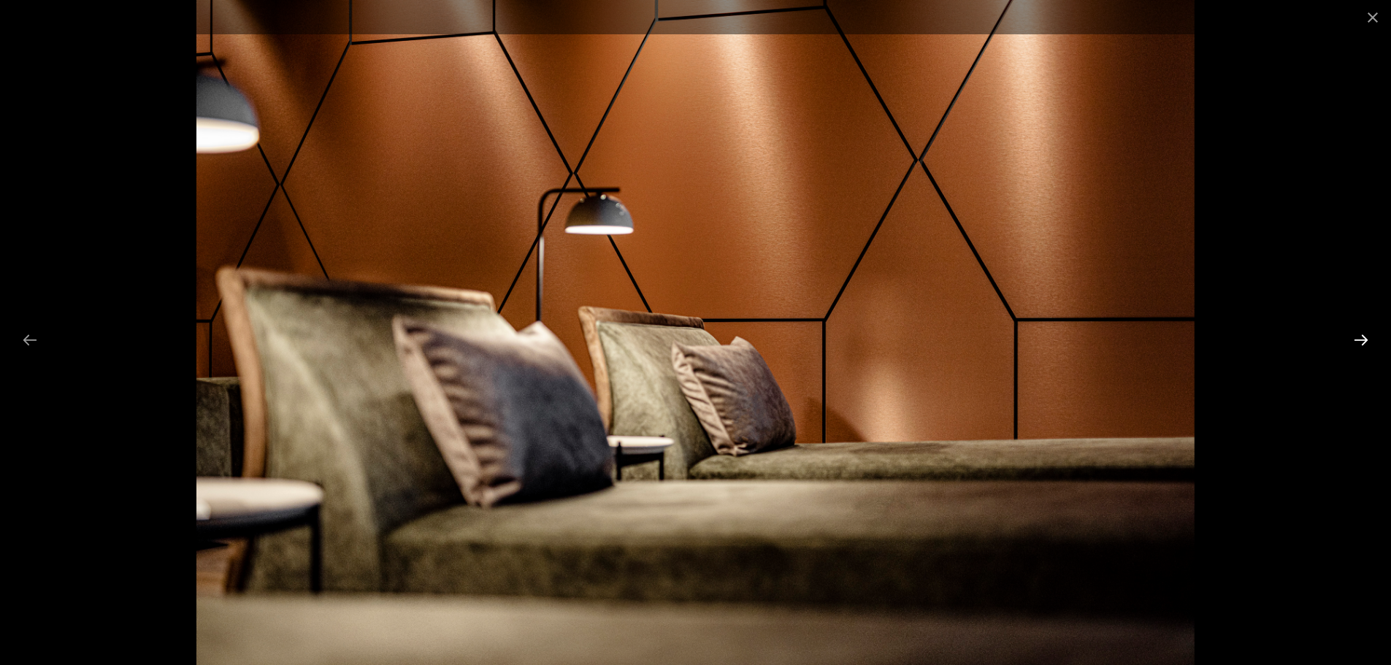
click at [1358, 341] on button "Next slide" at bounding box center [1361, 340] width 31 height 28
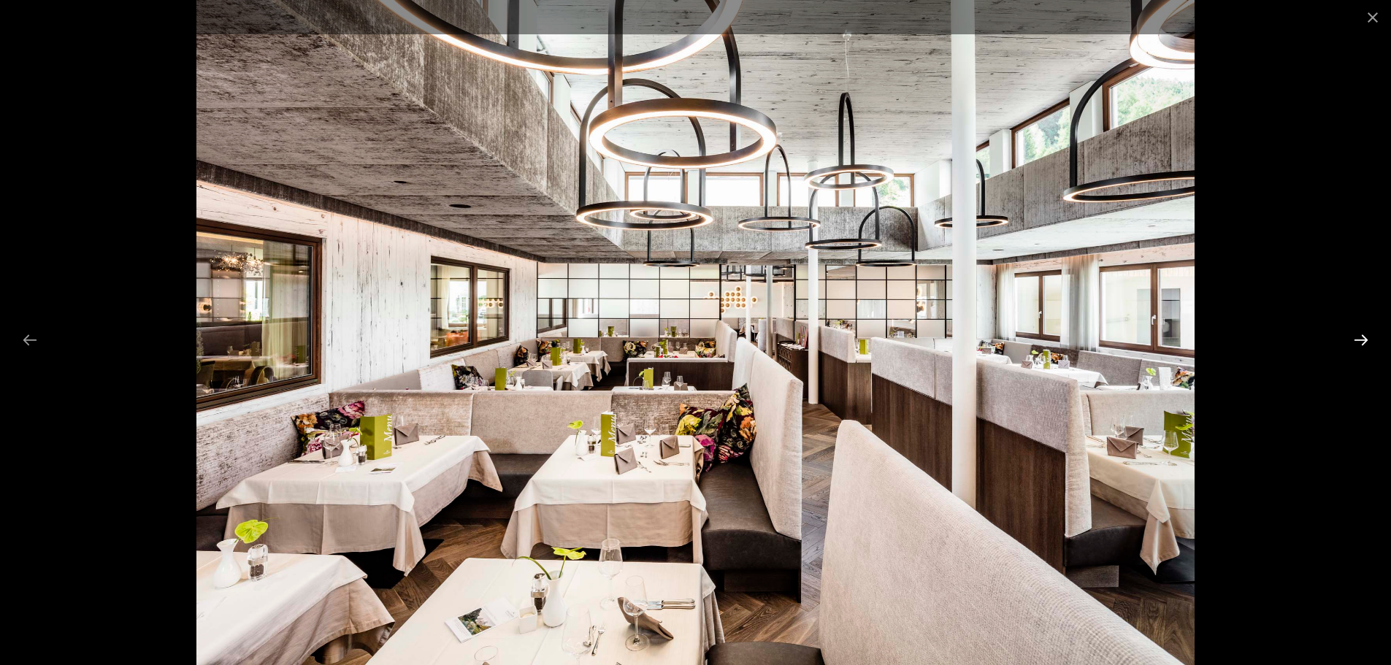
click at [1358, 341] on button "Next slide" at bounding box center [1361, 340] width 31 height 28
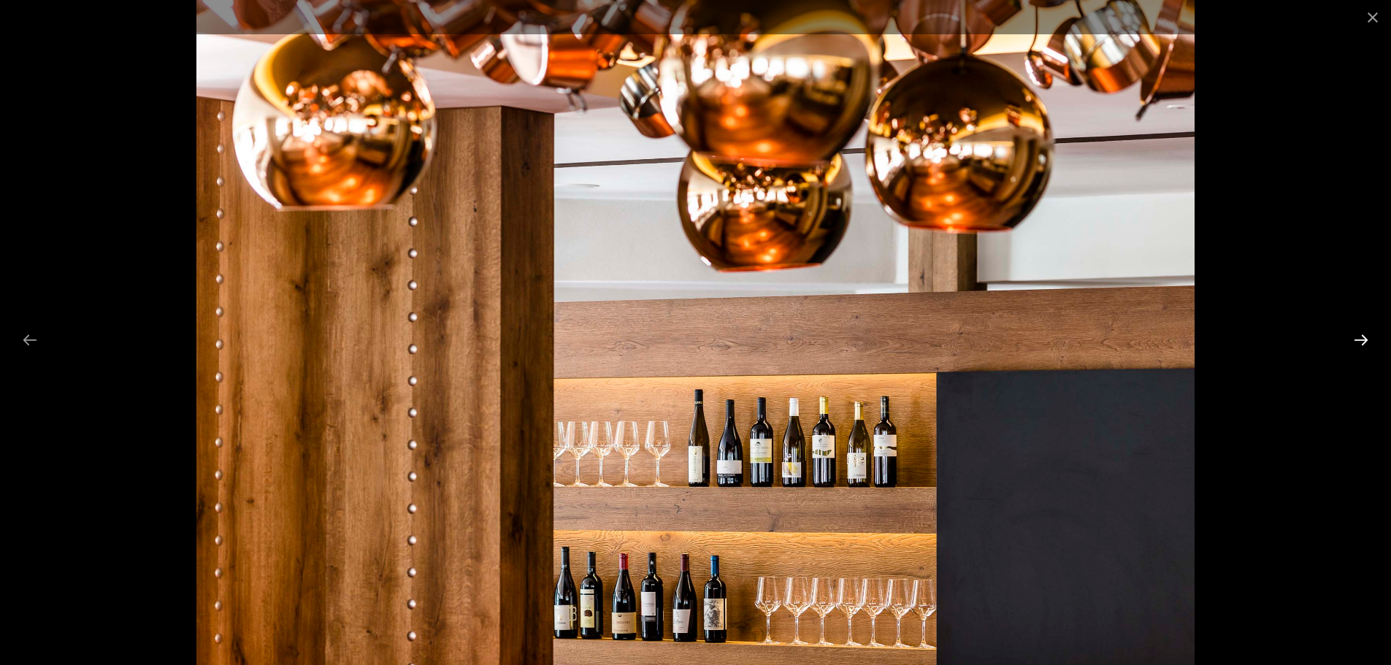
click at [1358, 341] on button "Next slide" at bounding box center [1361, 340] width 31 height 28
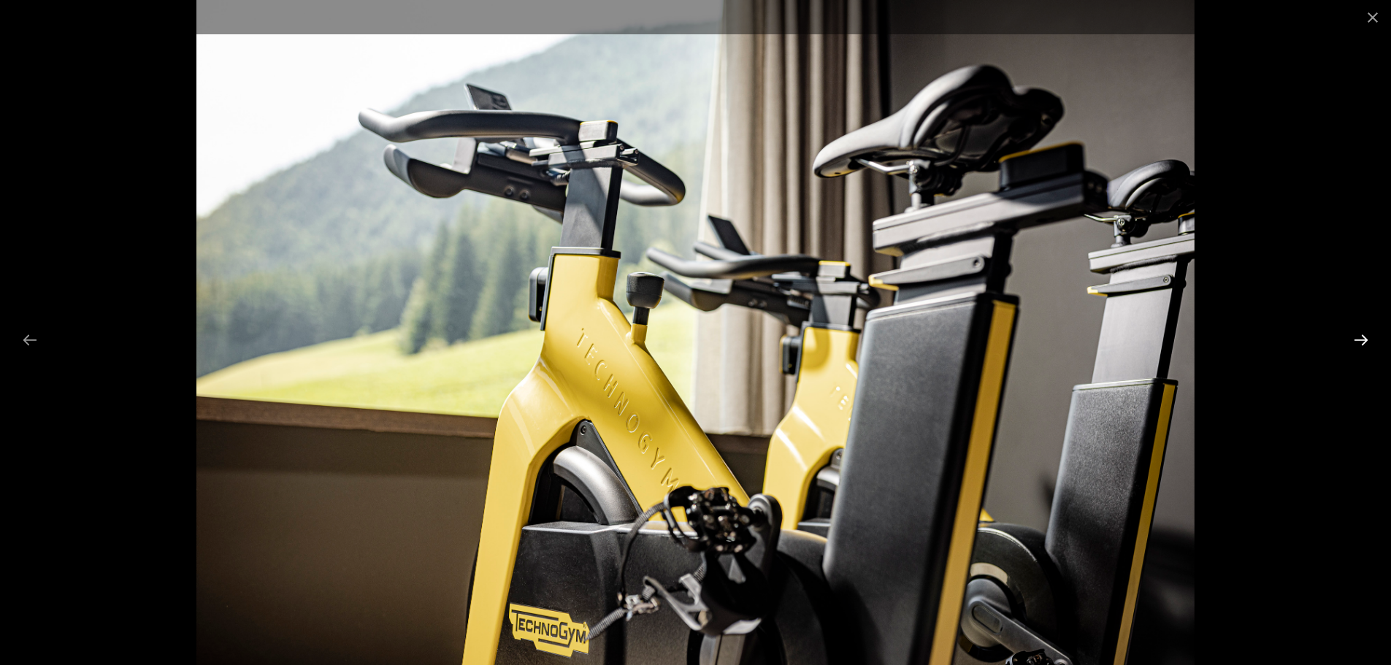
click at [1358, 341] on button "Next slide" at bounding box center [1361, 340] width 31 height 28
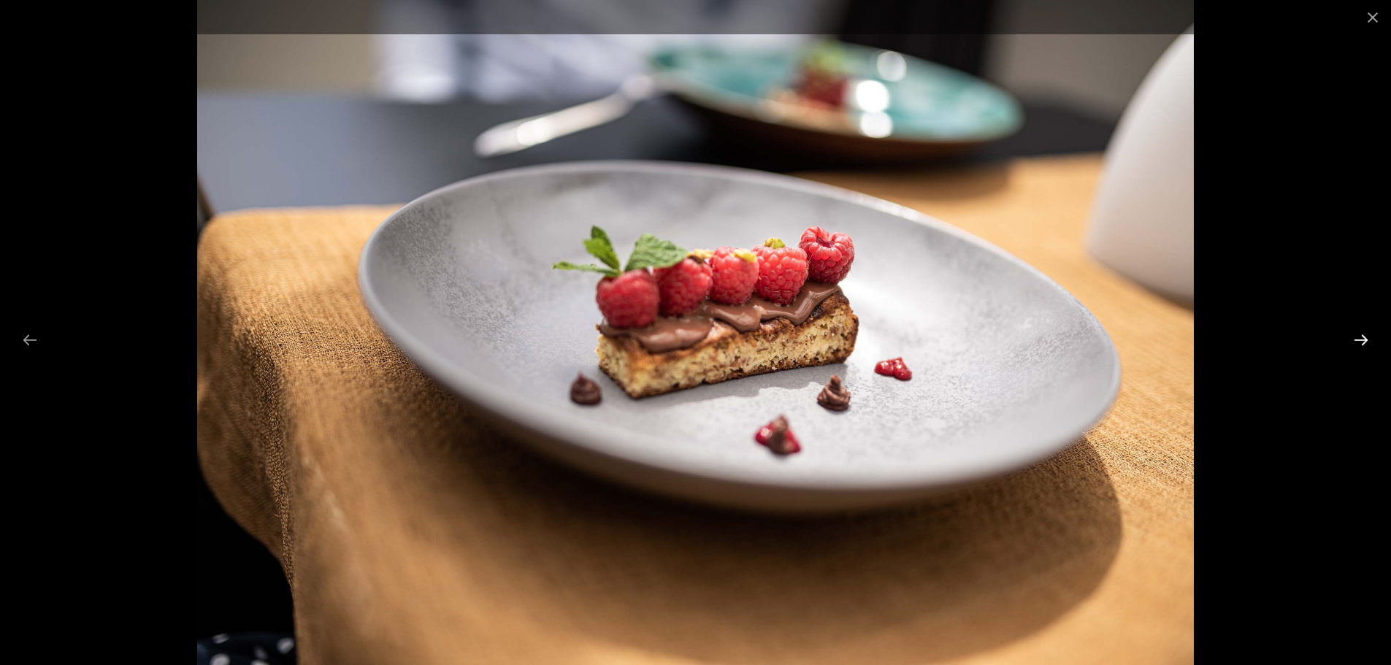
click at [1358, 341] on button "Next slide" at bounding box center [1361, 340] width 31 height 28
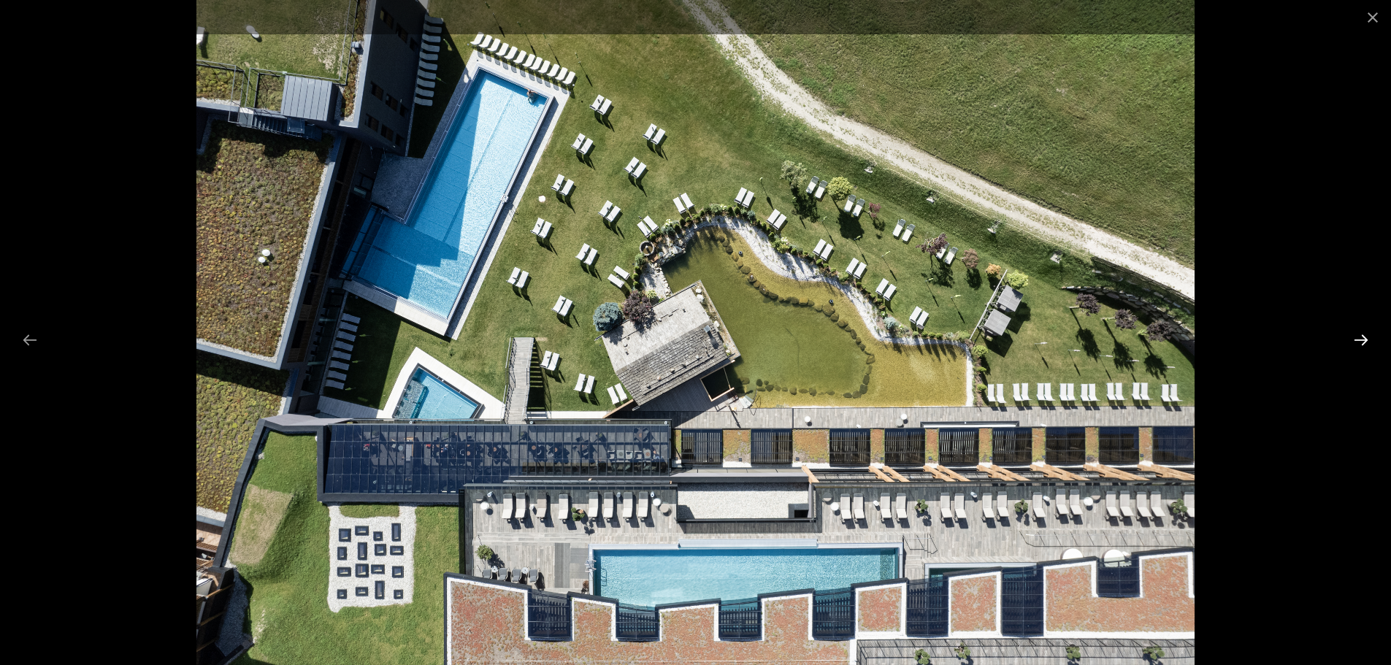
click at [1358, 341] on button "Next slide" at bounding box center [1361, 340] width 31 height 28
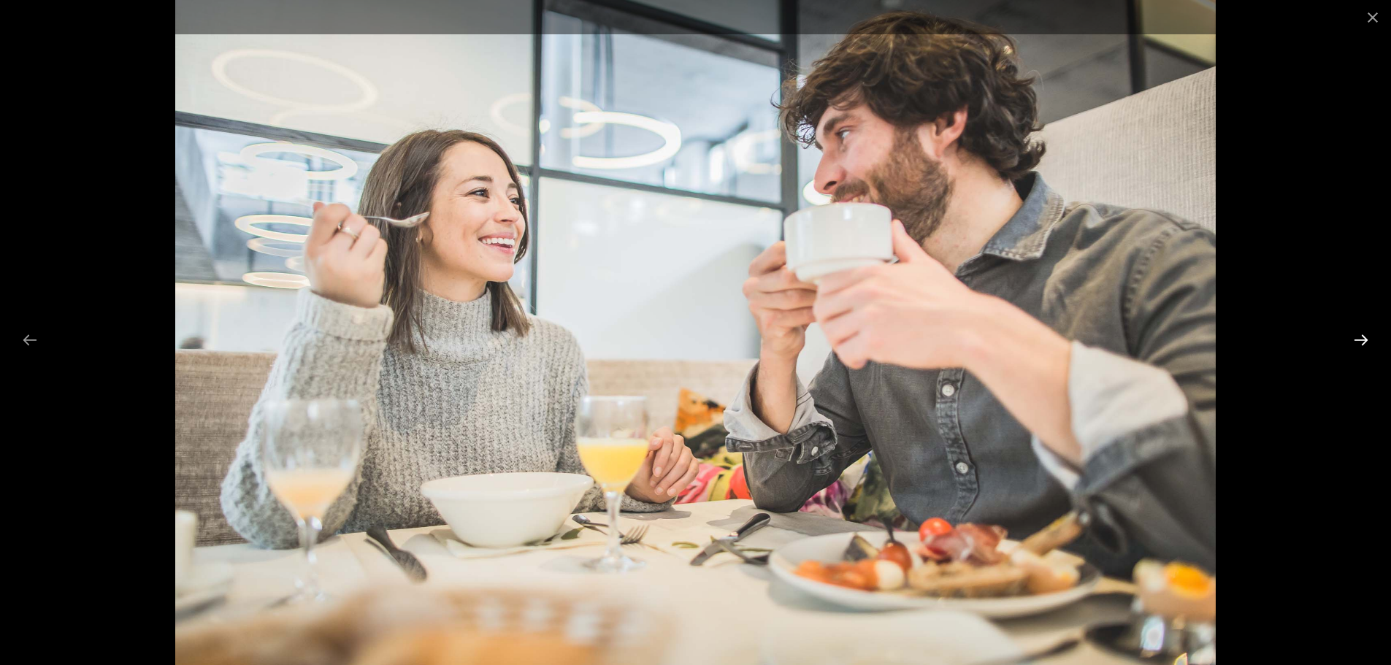
click at [1358, 341] on button "Next slide" at bounding box center [1361, 340] width 31 height 28
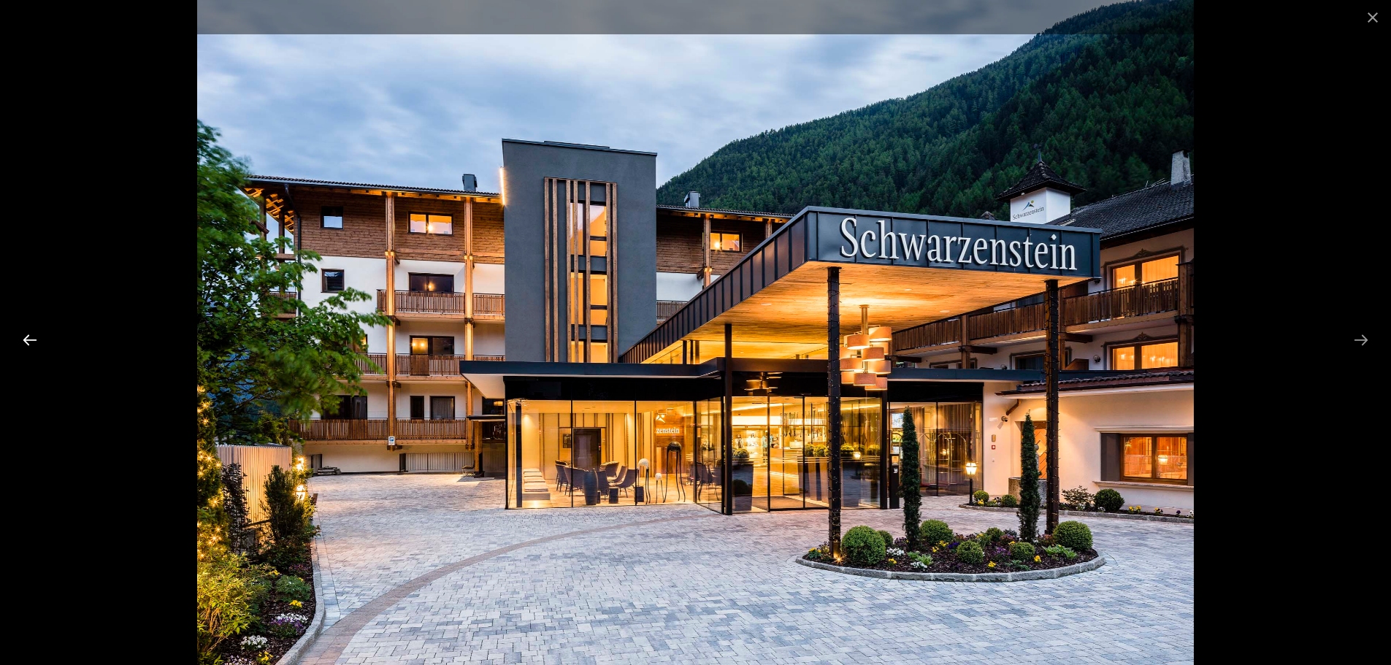
click at [34, 340] on button "Previous slide" at bounding box center [30, 340] width 31 height 28
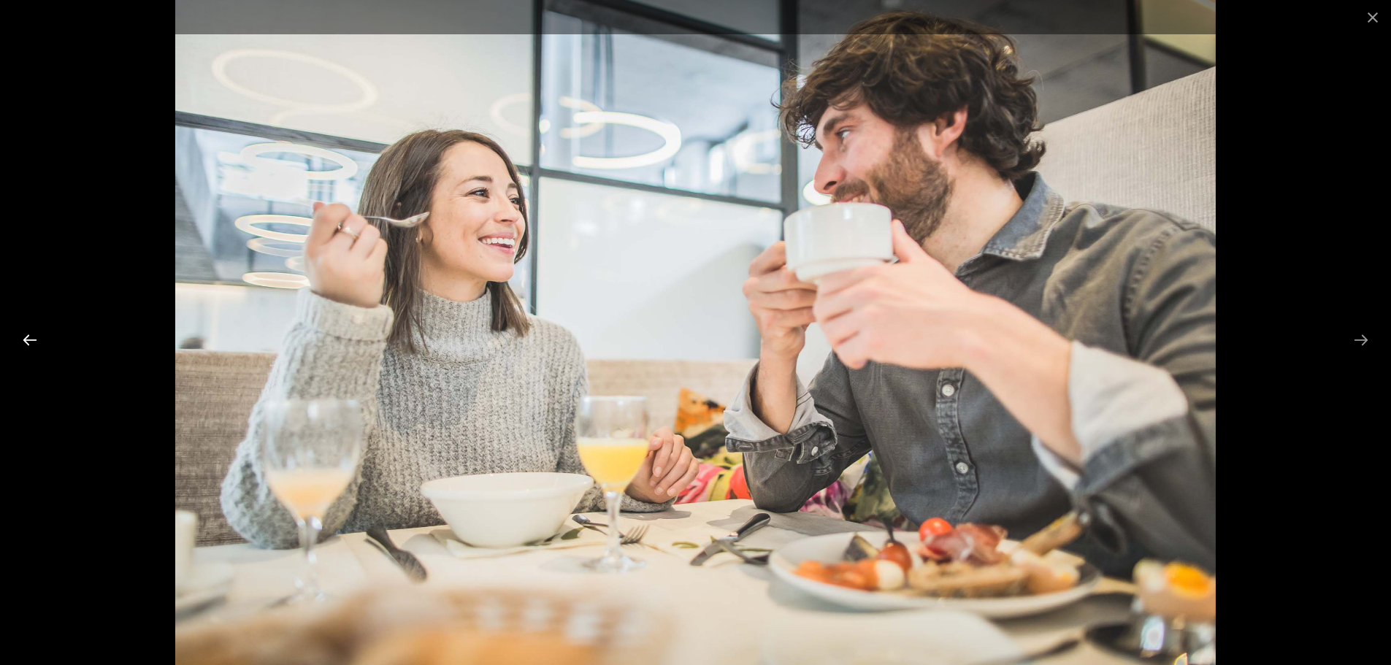
click at [34, 340] on button "Previous slide" at bounding box center [30, 340] width 31 height 28
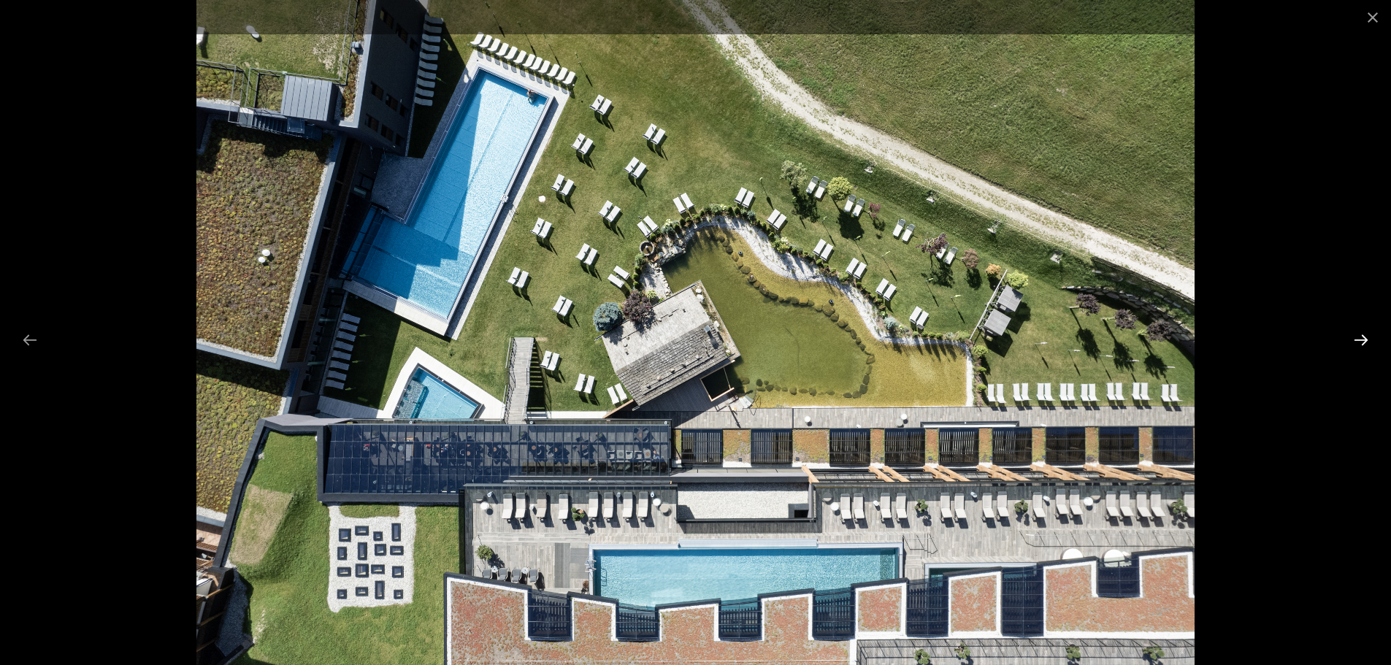
click at [1364, 338] on button "Next slide" at bounding box center [1361, 340] width 31 height 28
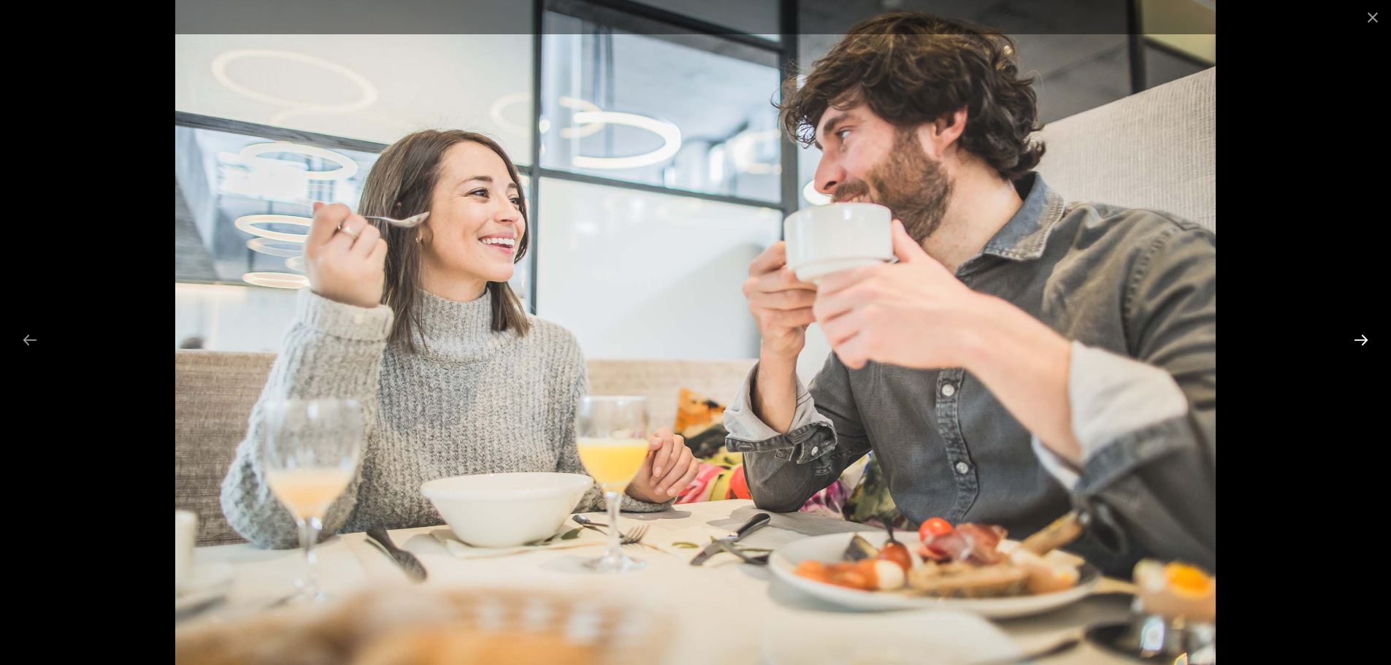
click at [1364, 338] on button "Next slide" at bounding box center [1361, 340] width 31 height 28
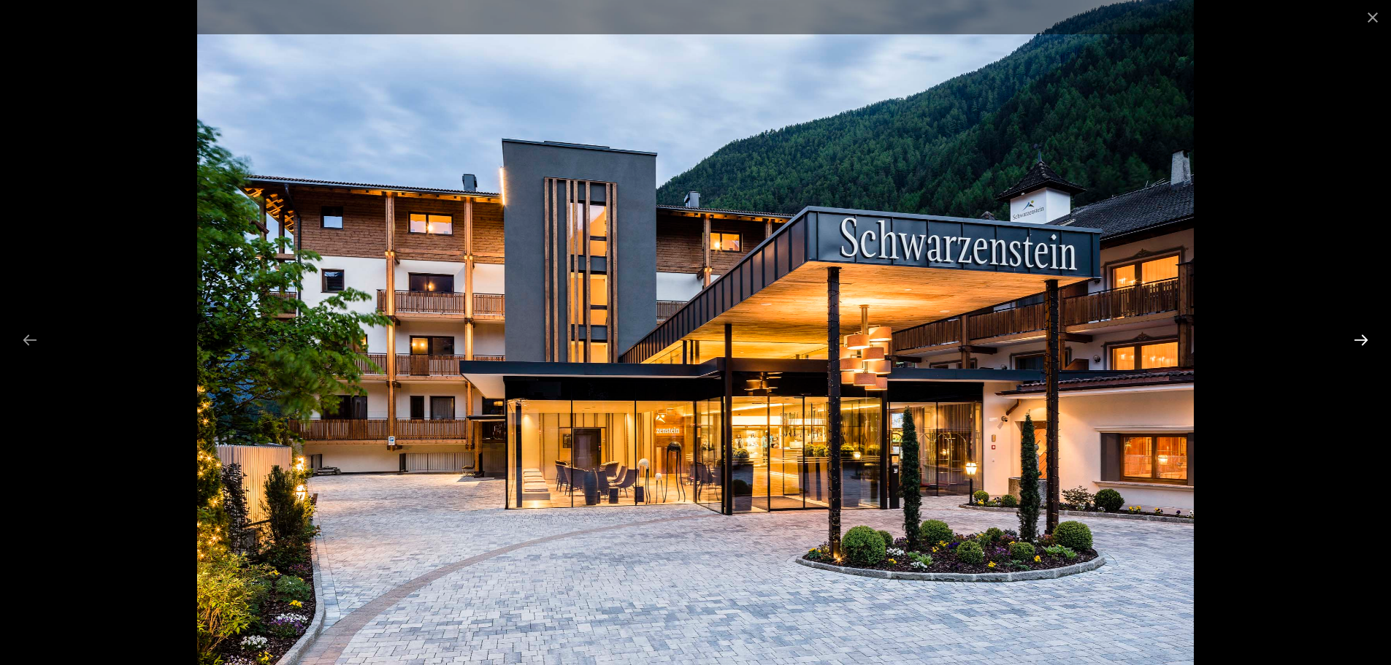
click at [1364, 338] on button "Next slide" at bounding box center [1361, 340] width 31 height 28
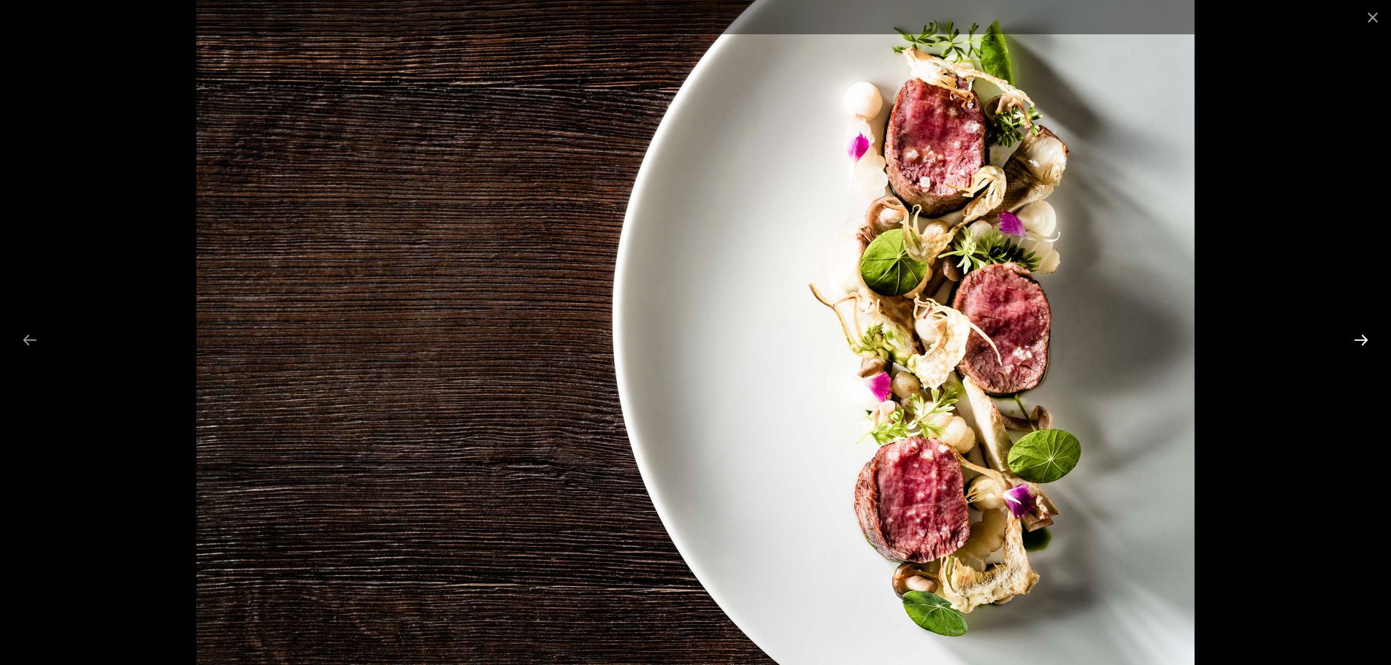
click at [1364, 338] on button "Next slide" at bounding box center [1361, 340] width 31 height 28
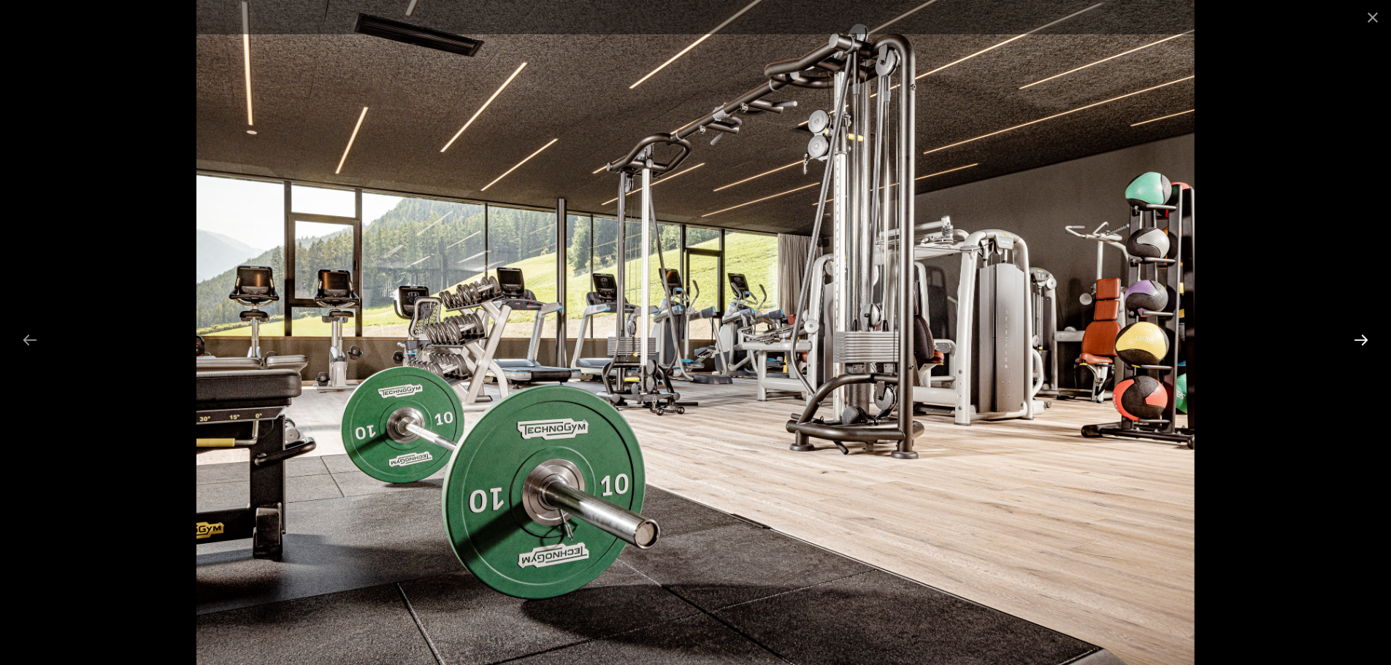
click at [1364, 337] on button "Next slide" at bounding box center [1361, 340] width 31 height 28
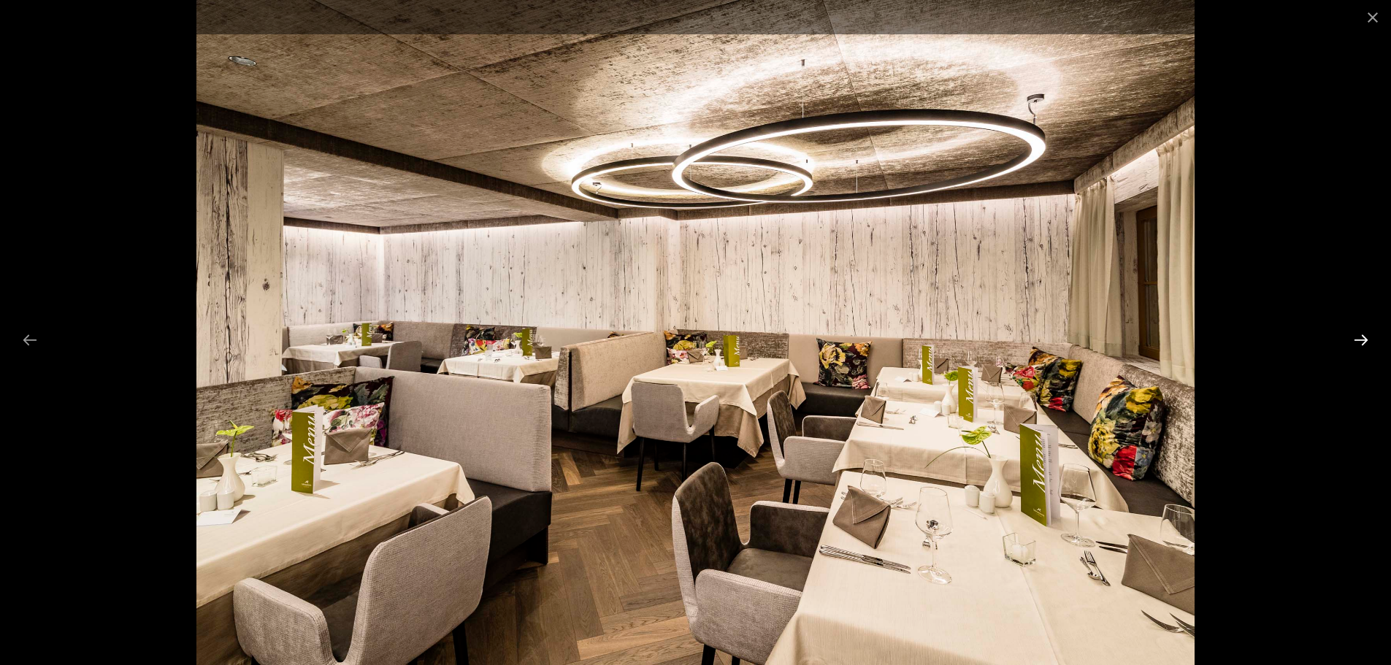
click at [1364, 337] on button "Next slide" at bounding box center [1361, 340] width 31 height 28
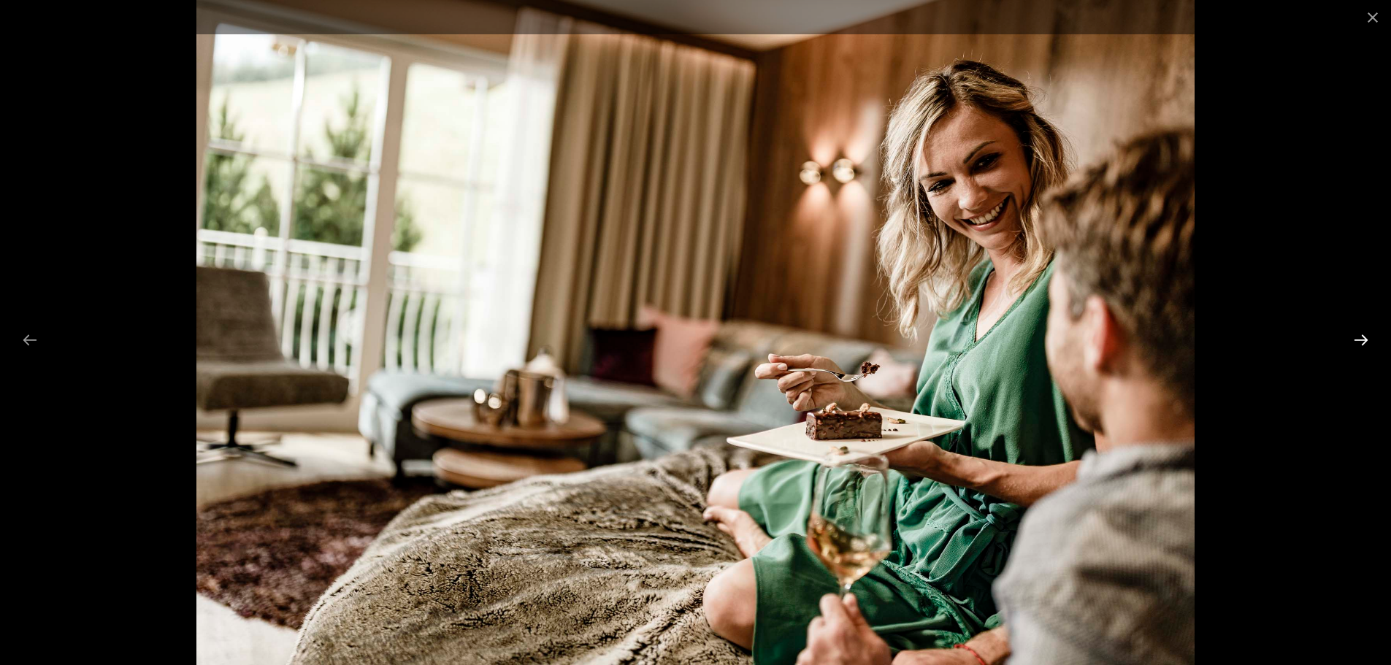
click at [1364, 337] on button "Next slide" at bounding box center [1361, 340] width 31 height 28
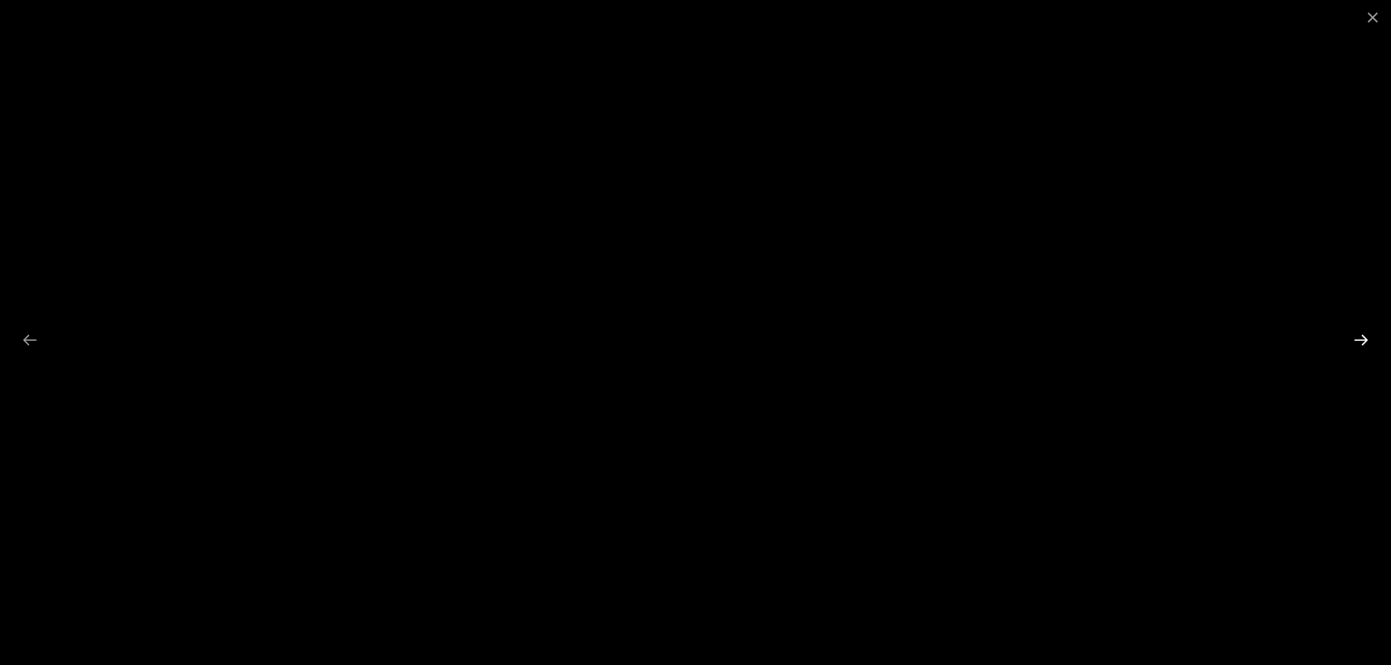
click at [1364, 337] on button "Next slide" at bounding box center [1361, 340] width 31 height 28
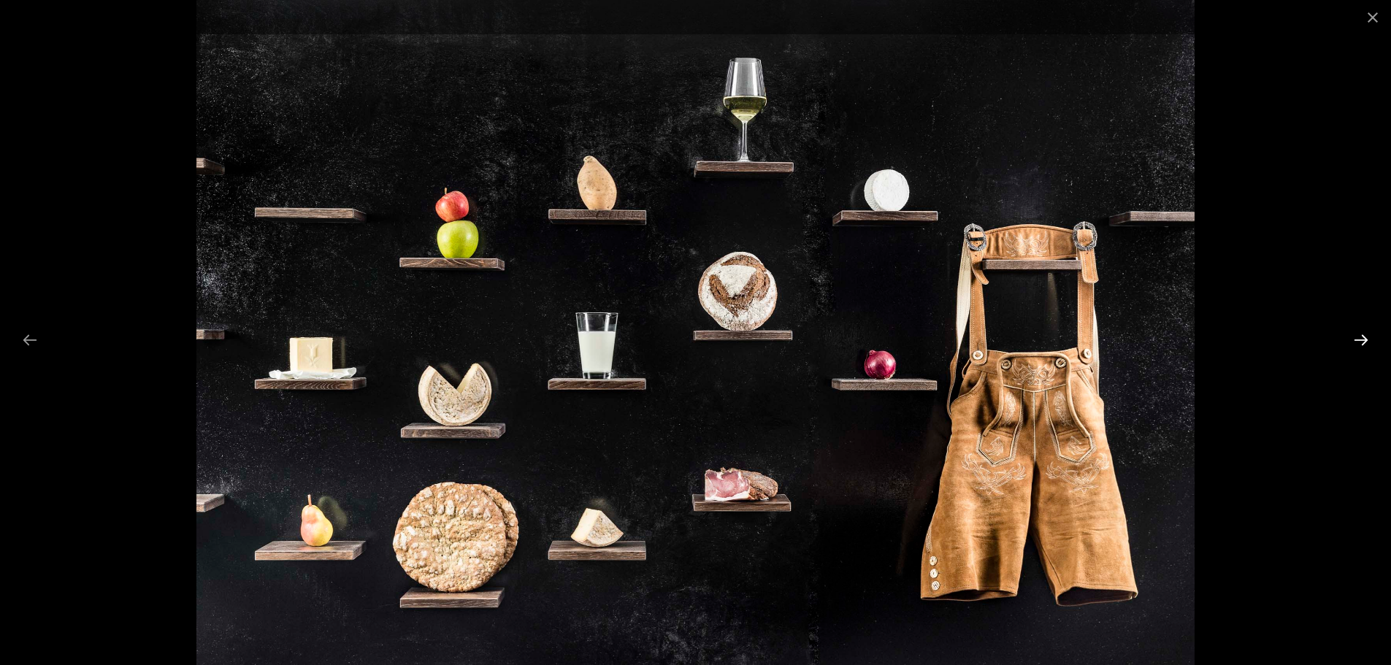
click at [1355, 339] on button "Next slide" at bounding box center [1361, 340] width 31 height 28
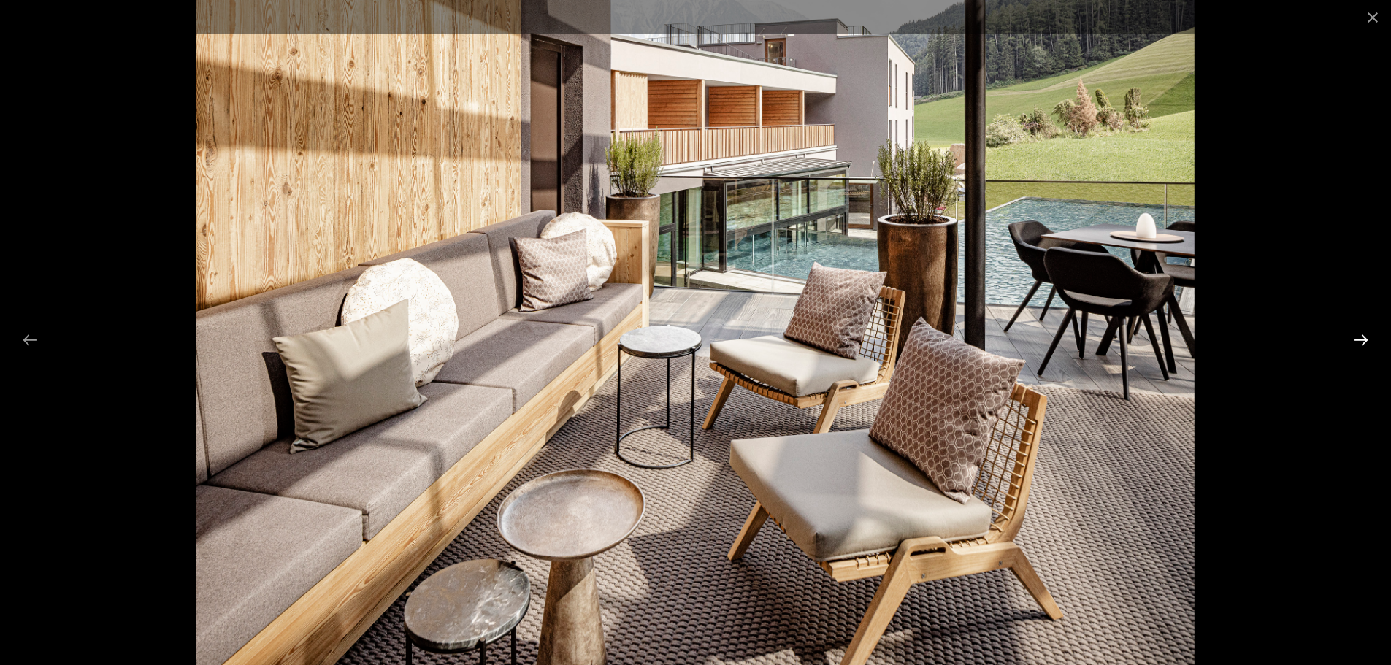
click at [1356, 337] on button "Next slide" at bounding box center [1361, 340] width 31 height 28
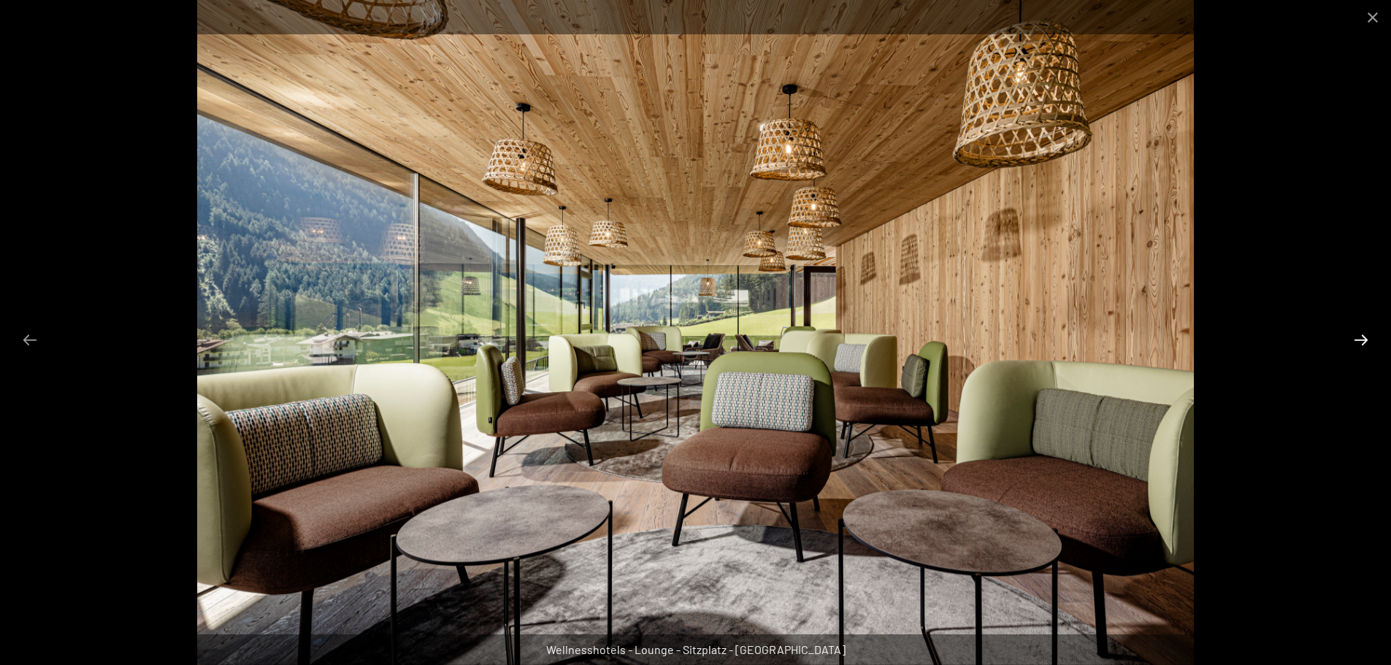
click at [1359, 338] on button "Next slide" at bounding box center [1361, 340] width 31 height 28
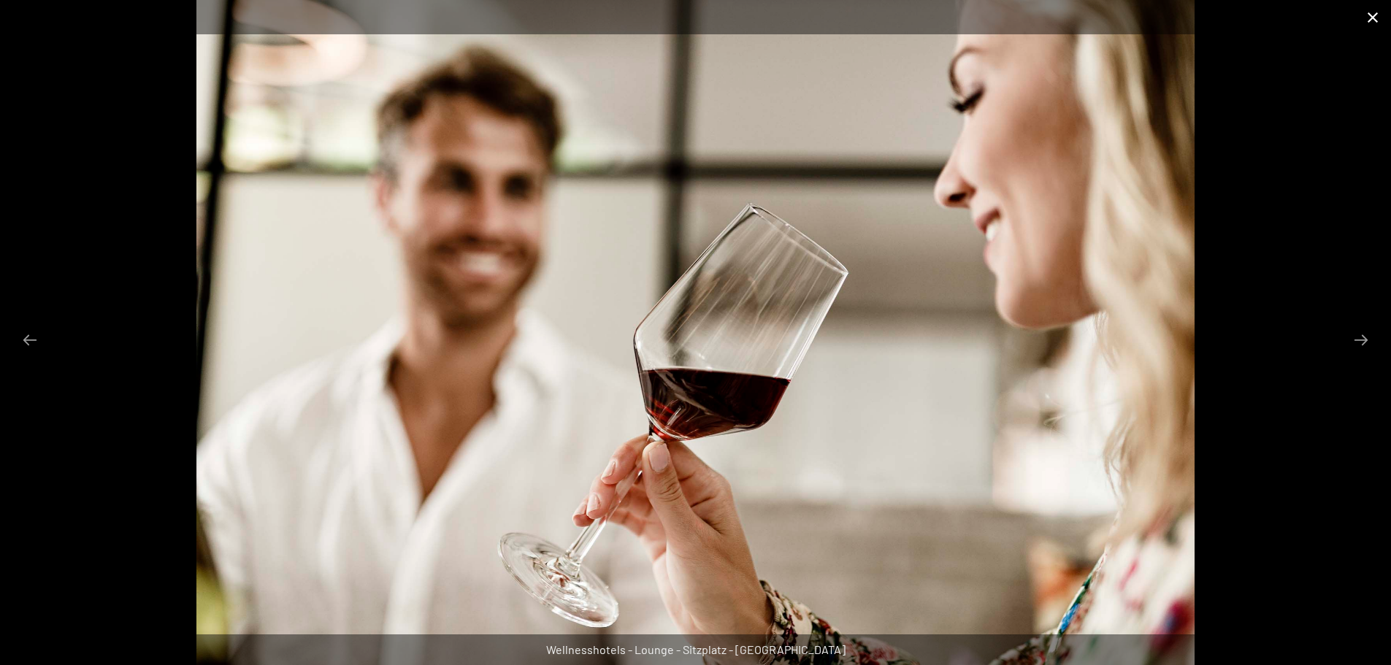
scroll to position [1680, 0]
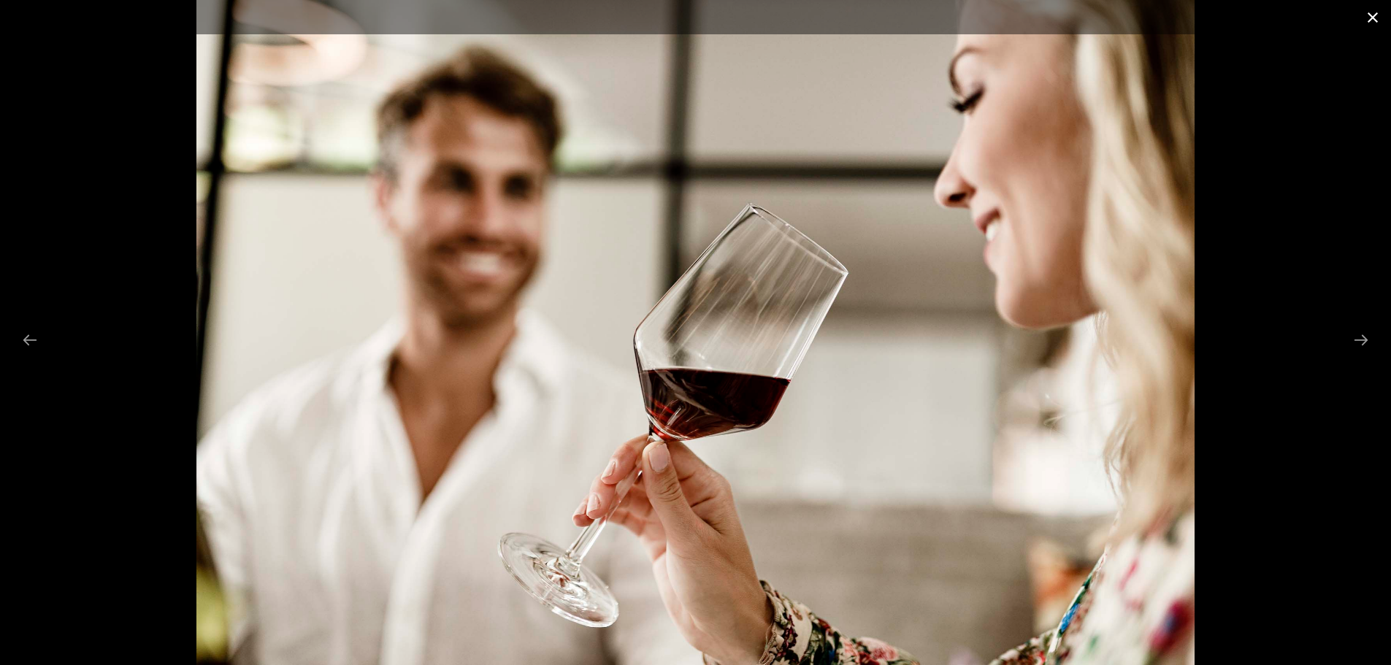
click at [1366, 22] on button "Close gallery" at bounding box center [1373, 17] width 37 height 34
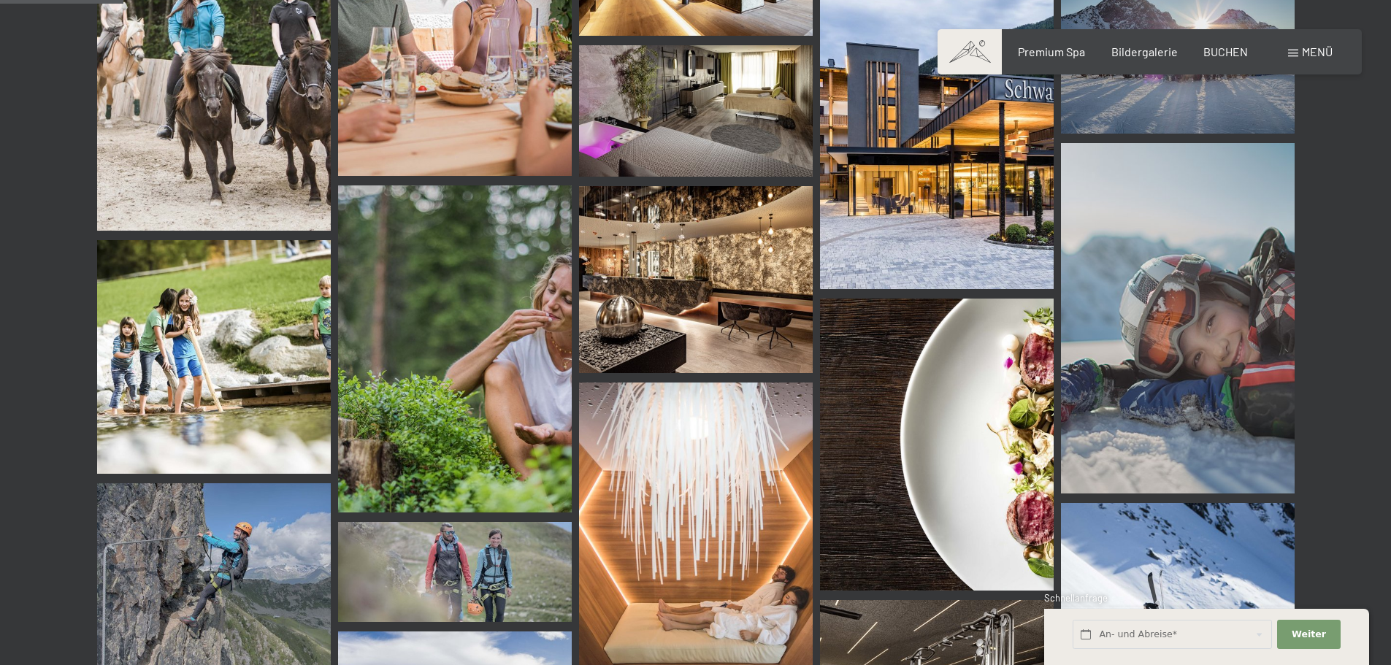
scroll to position [1461, 0]
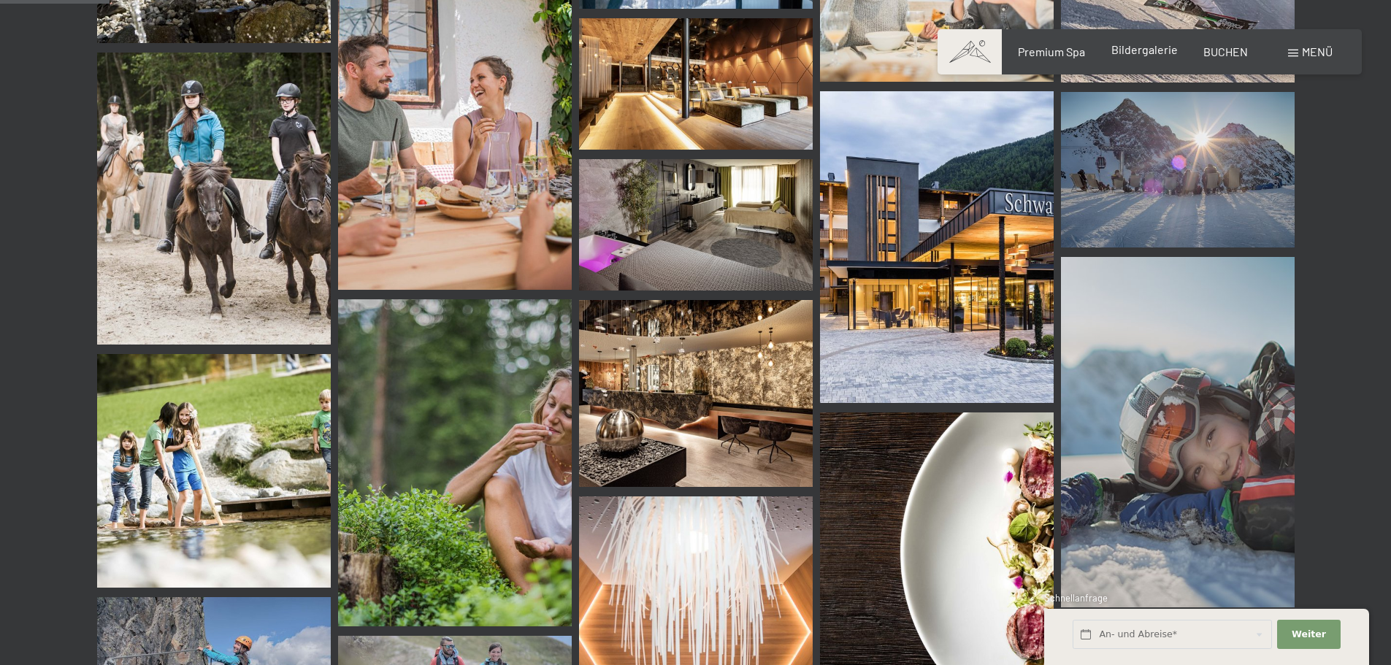
click at [1153, 53] on span "Bildergalerie" at bounding box center [1145, 49] width 66 height 14
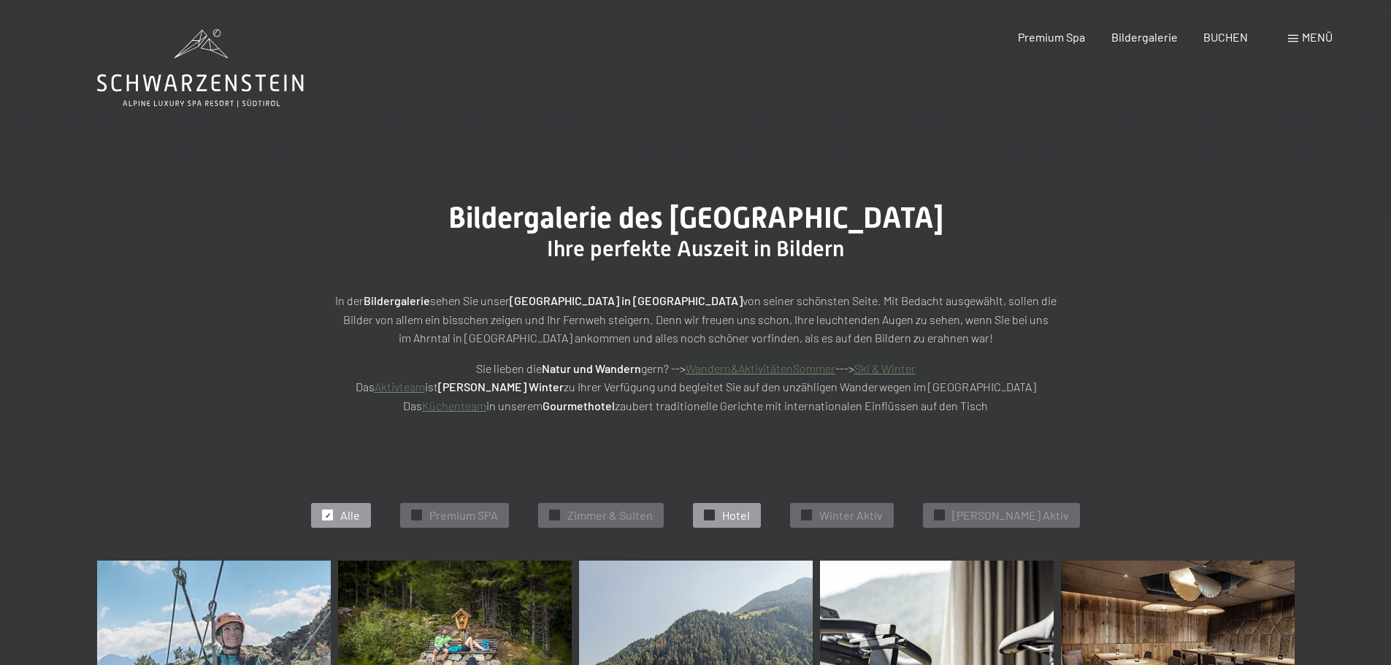
click at [750, 513] on span "Hotel" at bounding box center [736, 516] width 28 height 16
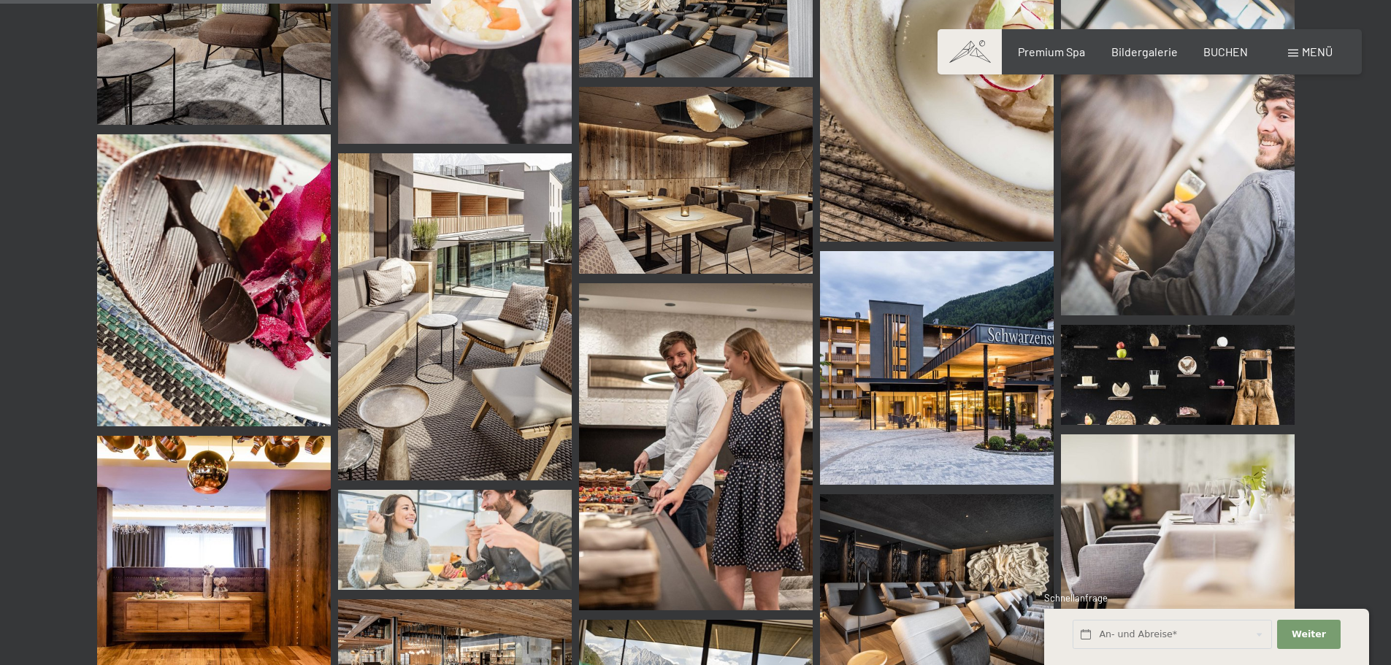
scroll to position [815, 0]
